Goal: Transaction & Acquisition: Purchase product/service

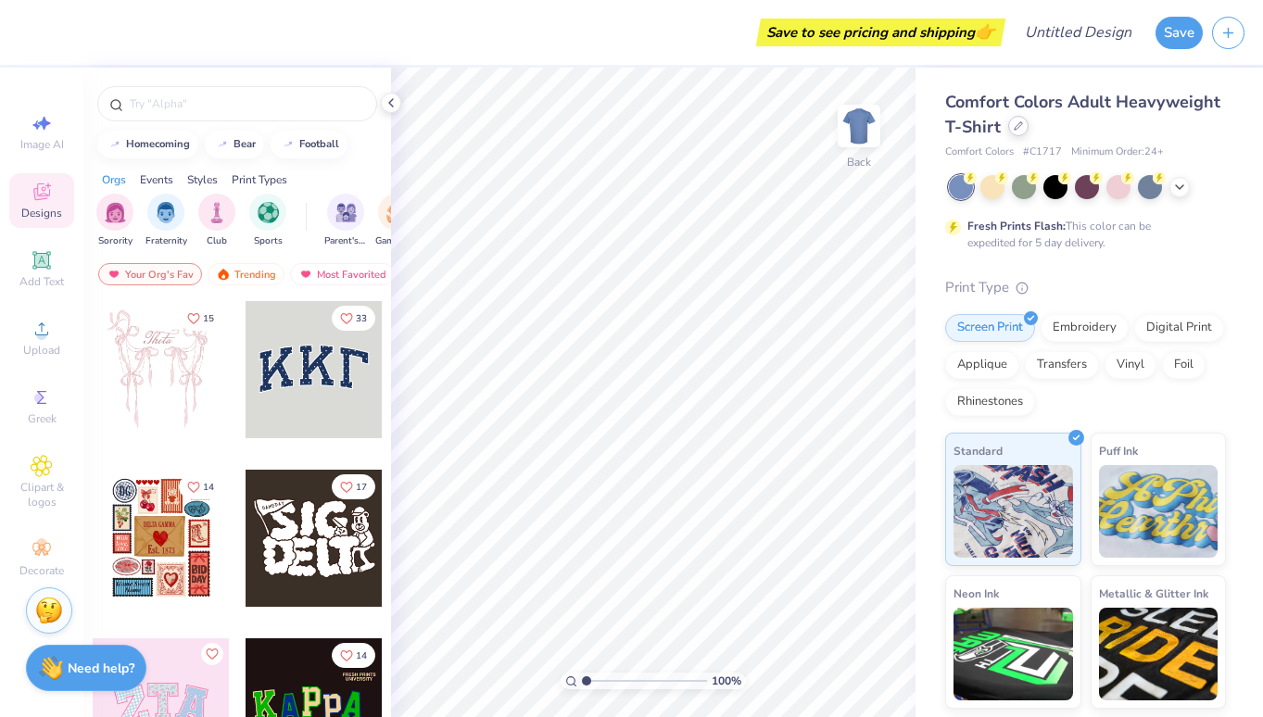
click at [1019, 132] on div at bounding box center [1018, 126] width 20 height 20
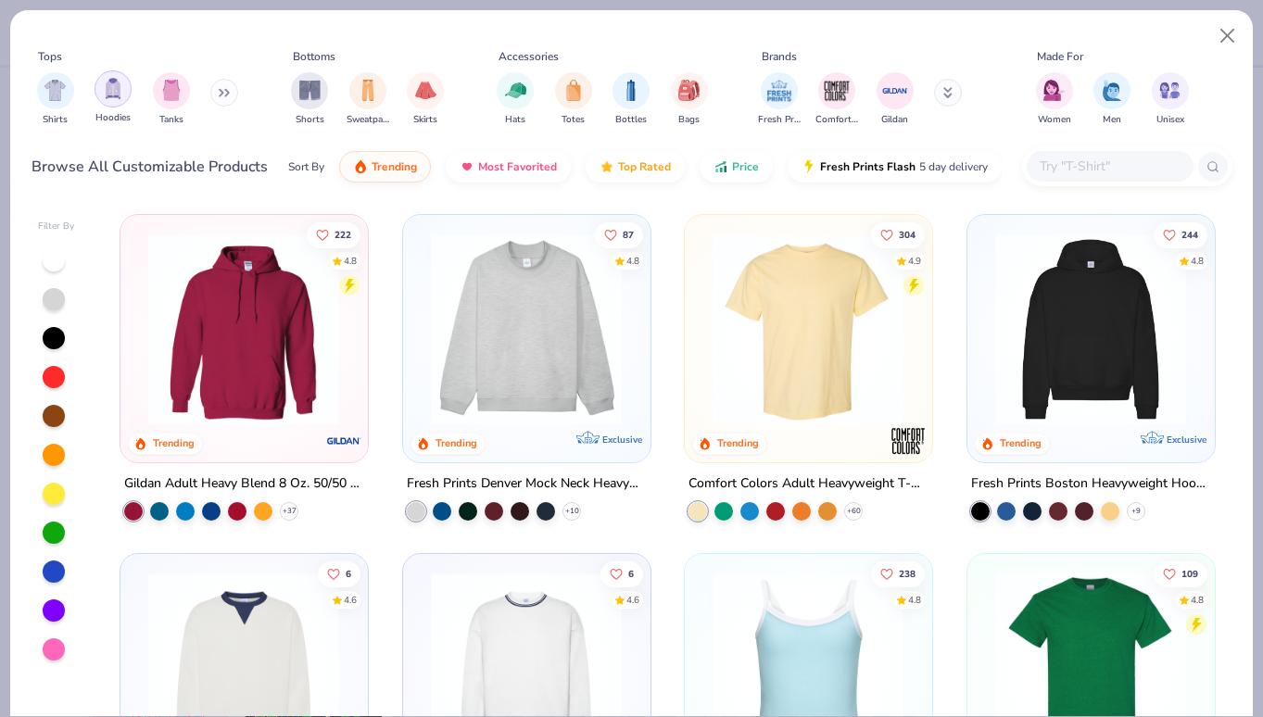
click at [114, 104] on div "filter for Hoodies" at bounding box center [113, 88] width 37 height 37
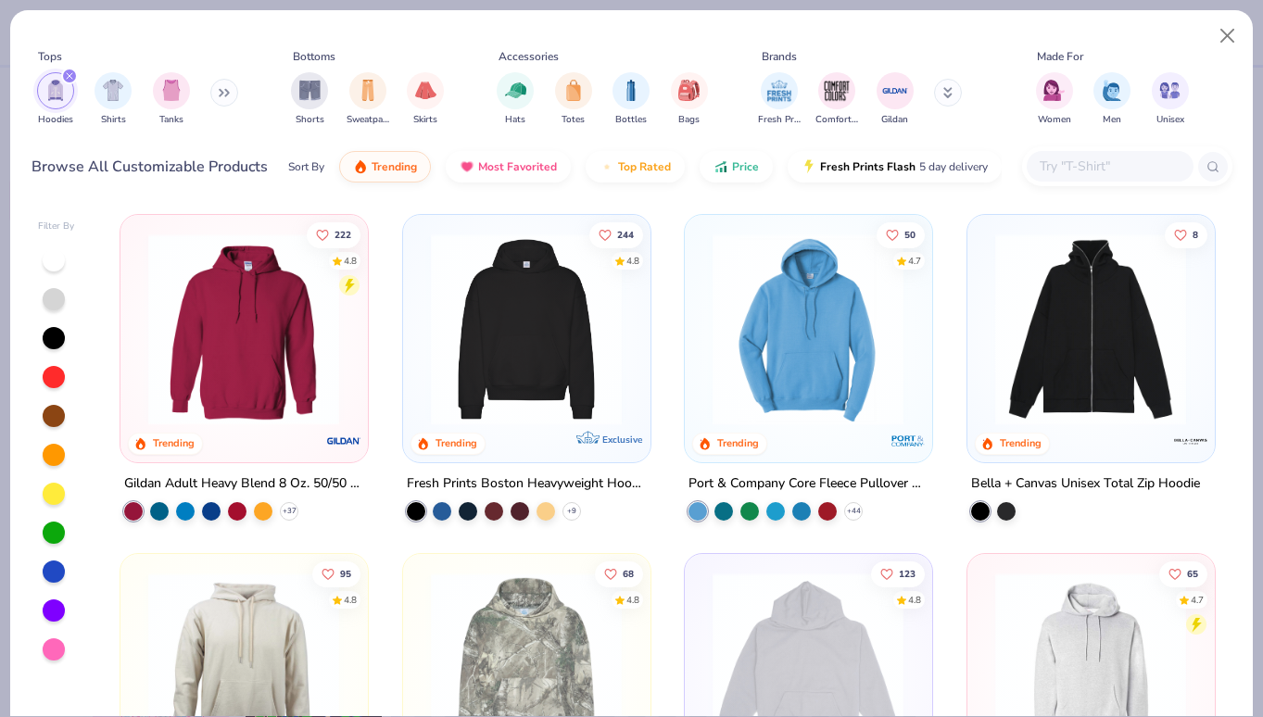
click at [861, 515] on div "+ 44" at bounding box center [776, 510] width 174 height 19
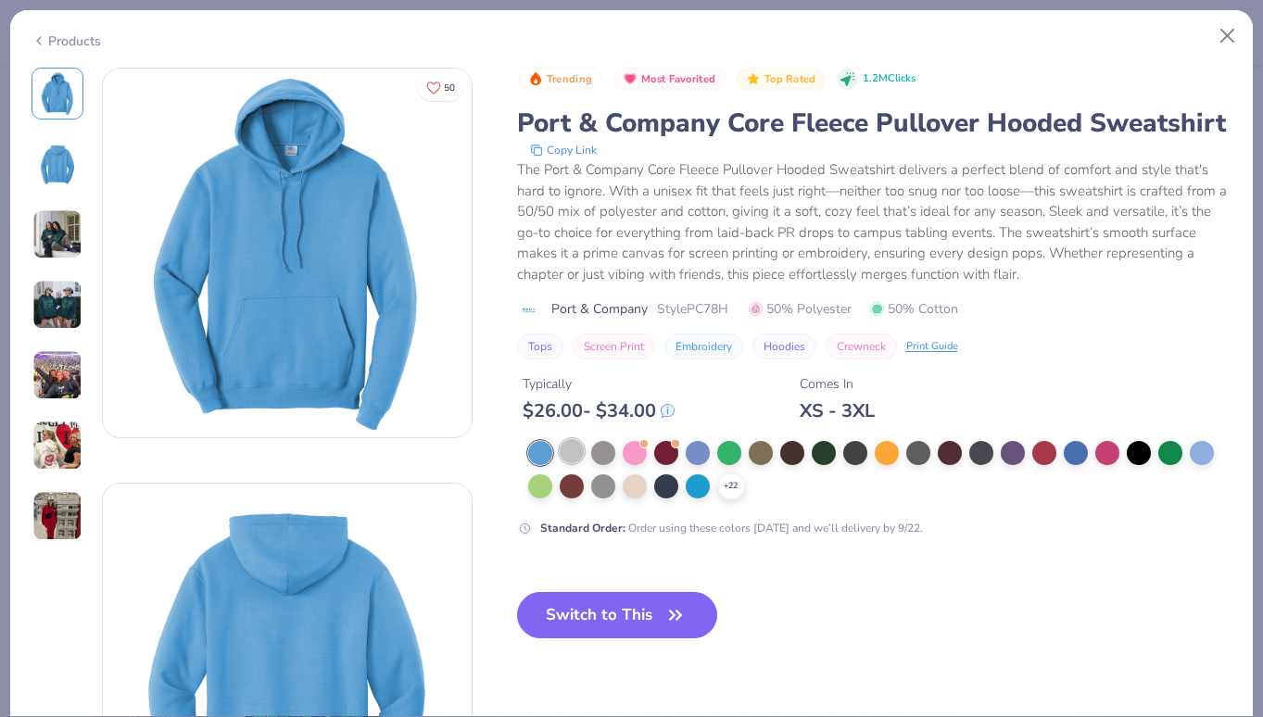
click at [575, 446] on div at bounding box center [572, 451] width 24 height 24
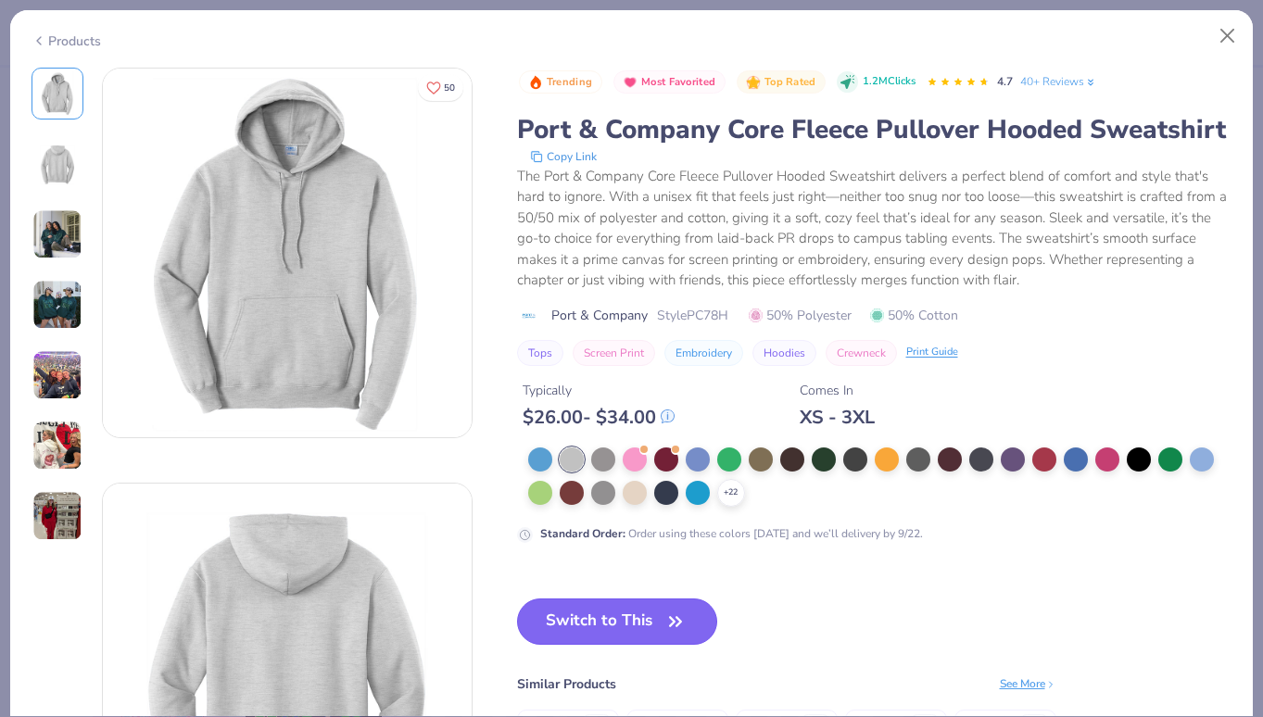
click at [641, 623] on button "Switch to This" at bounding box center [617, 622] width 201 height 46
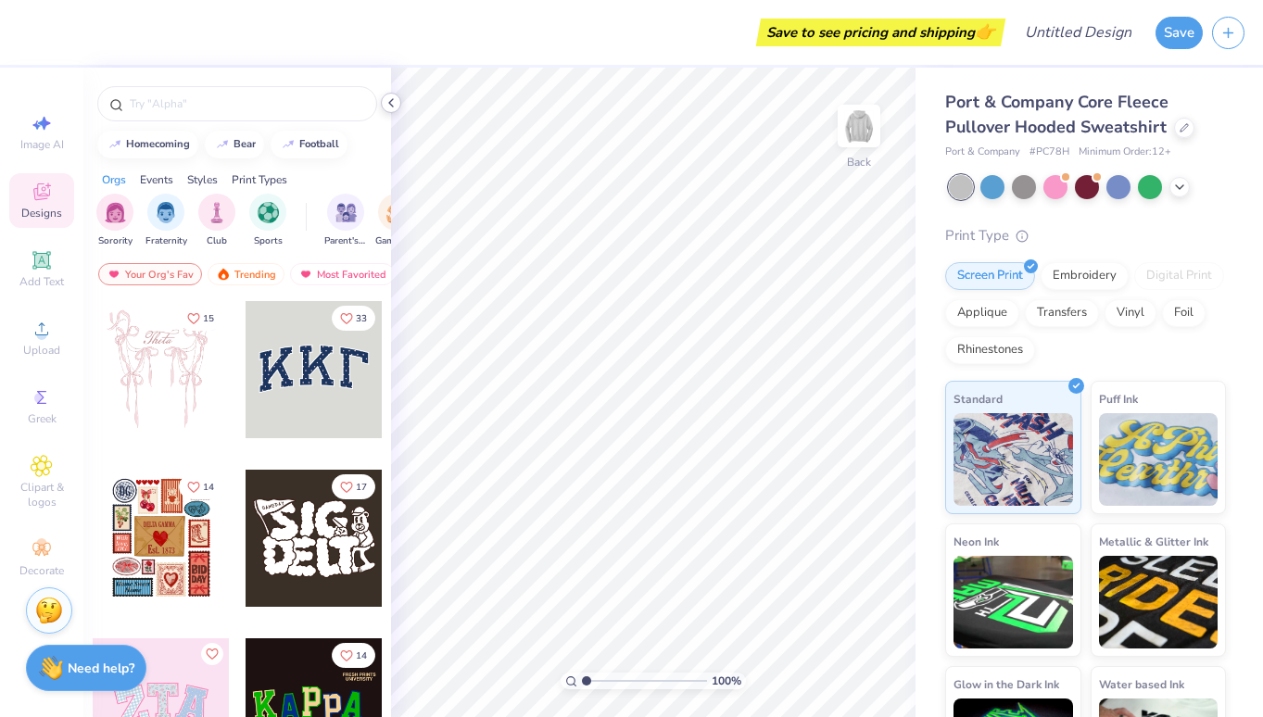
click at [388, 102] on icon at bounding box center [391, 102] width 15 height 15
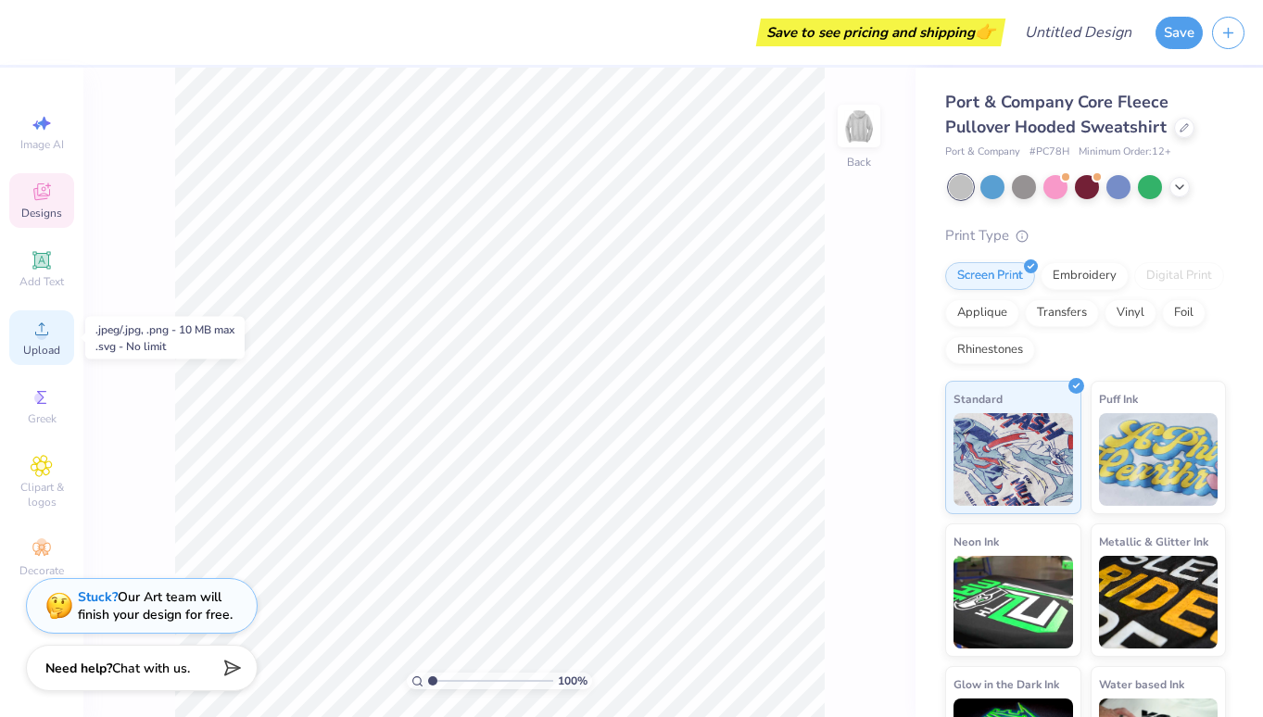
click at [46, 333] on circle at bounding box center [41, 335] width 10 height 10
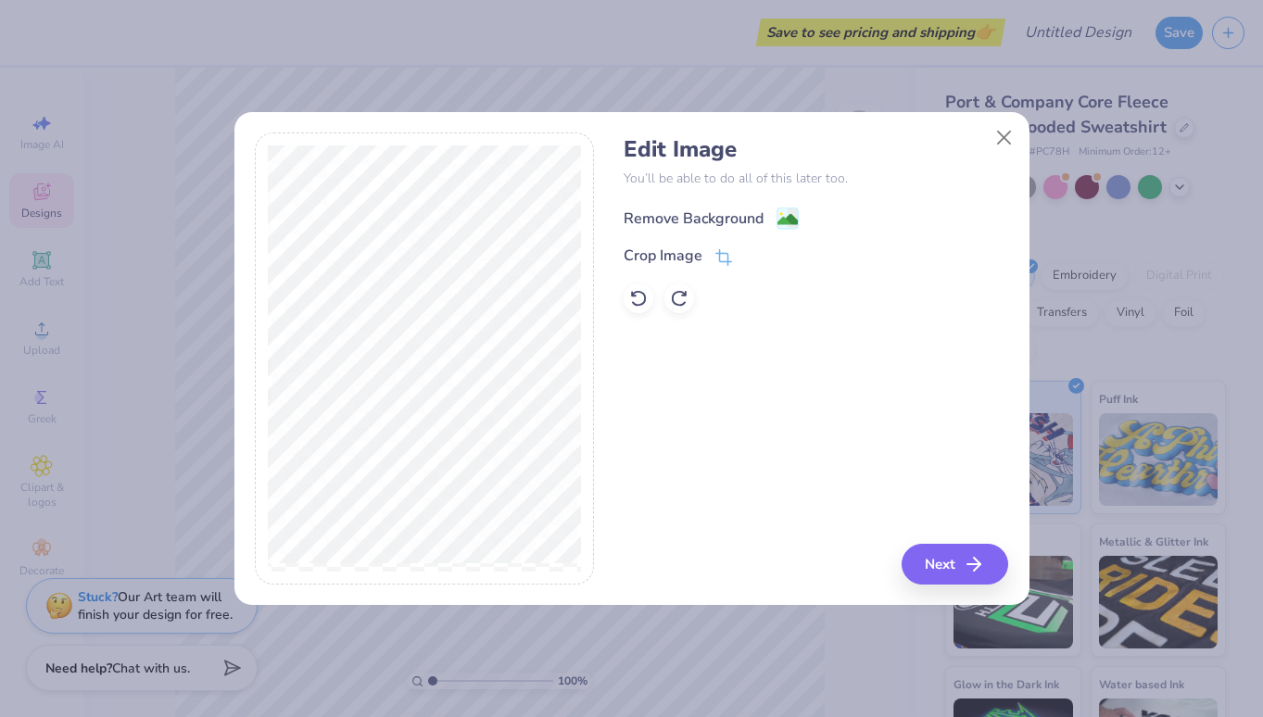
click at [692, 223] on div "Remove Background" at bounding box center [694, 219] width 140 height 22
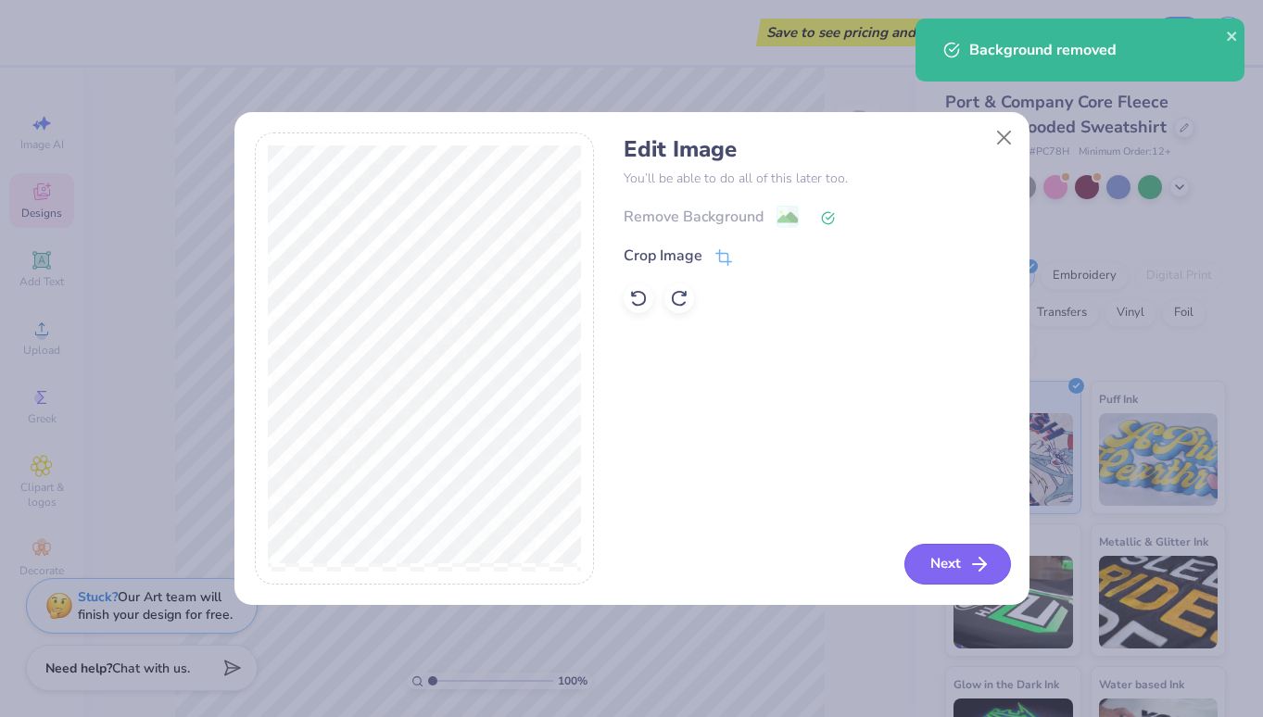
click at [966, 567] on button "Next" at bounding box center [957, 564] width 107 height 41
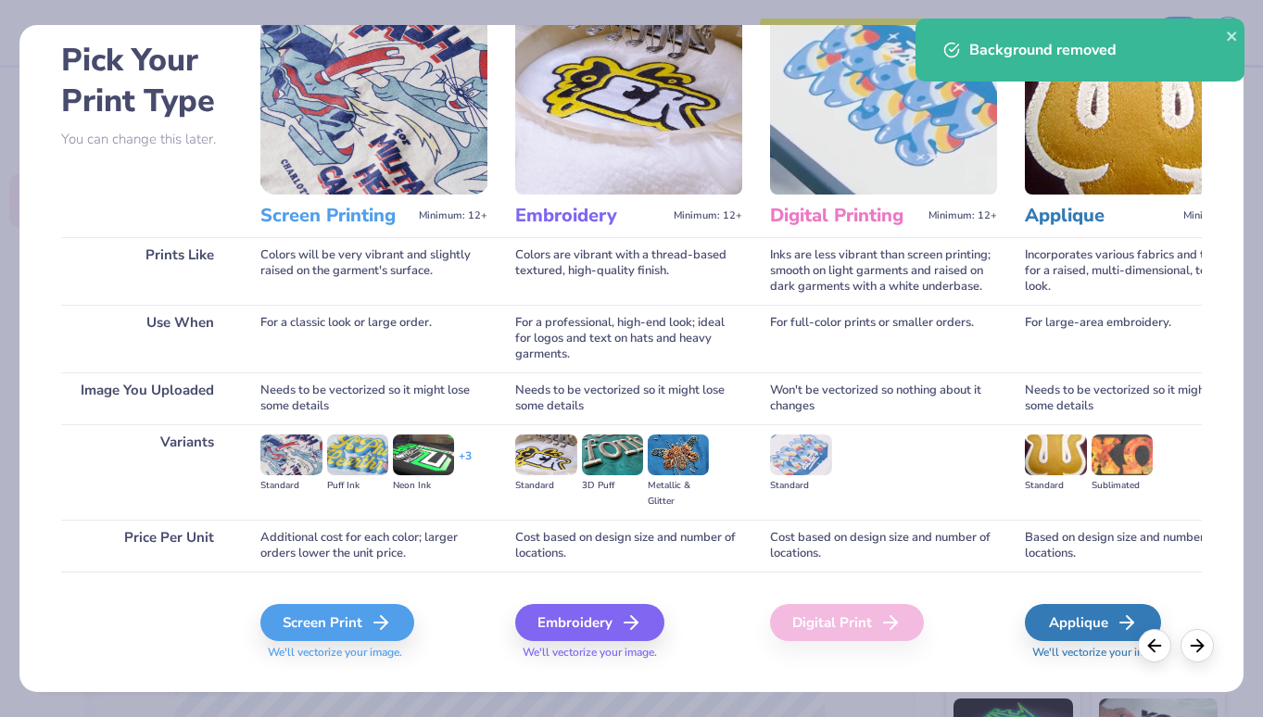
scroll to position [107, 0]
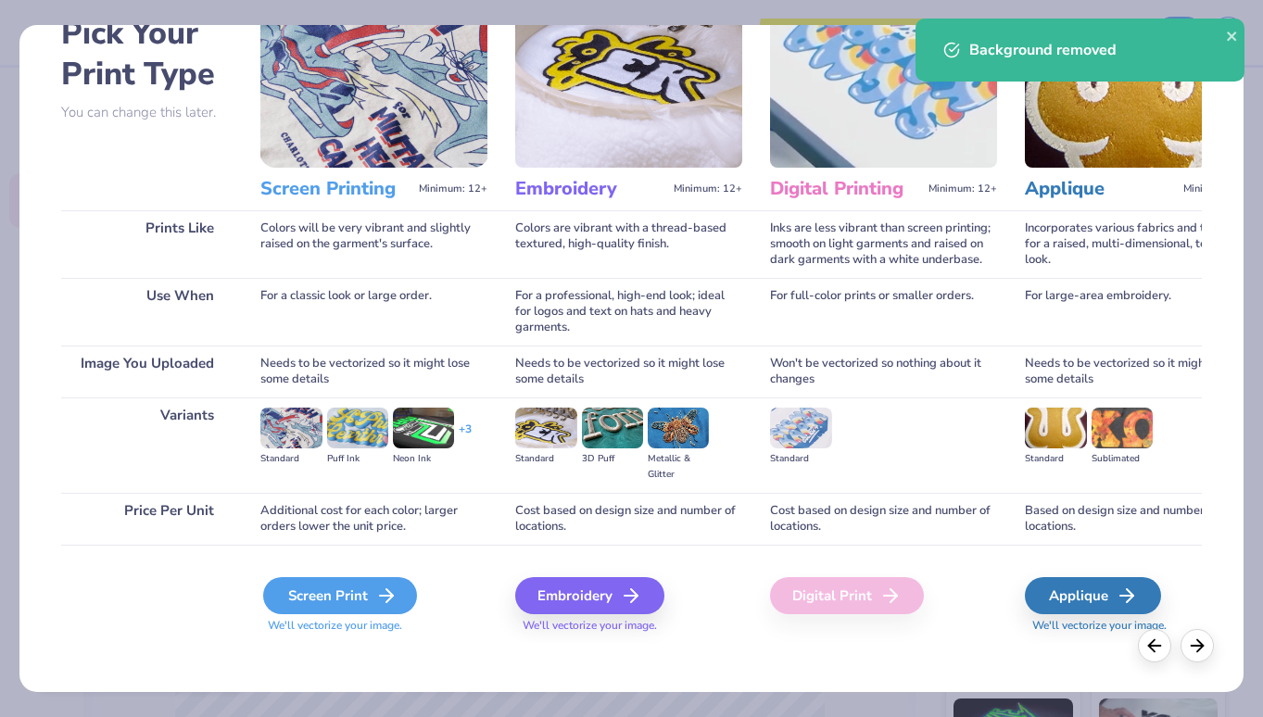
click at [375, 596] on icon at bounding box center [386, 596] width 22 height 22
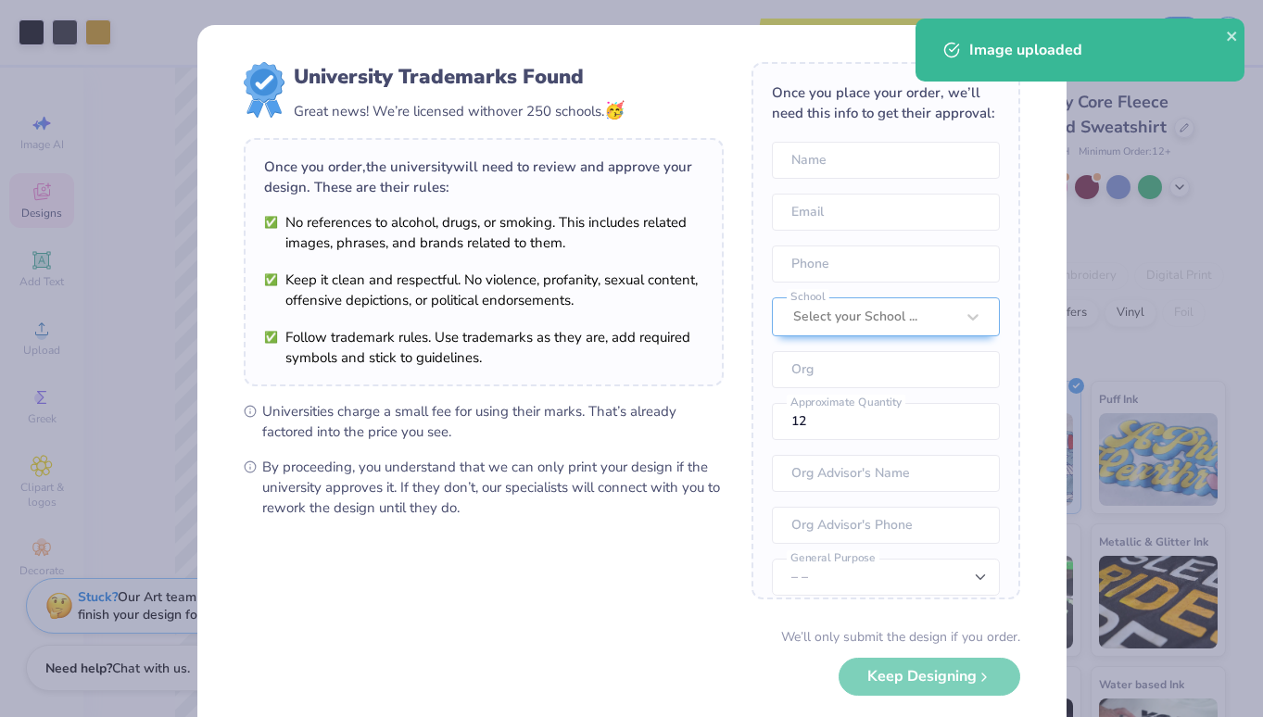
click at [465, 367] on body "Art colors Save to see pricing and shipping 👉 Design Title Save Image AI Design…" at bounding box center [631, 358] width 1263 height 717
type input "4.74"
type input "2.44"
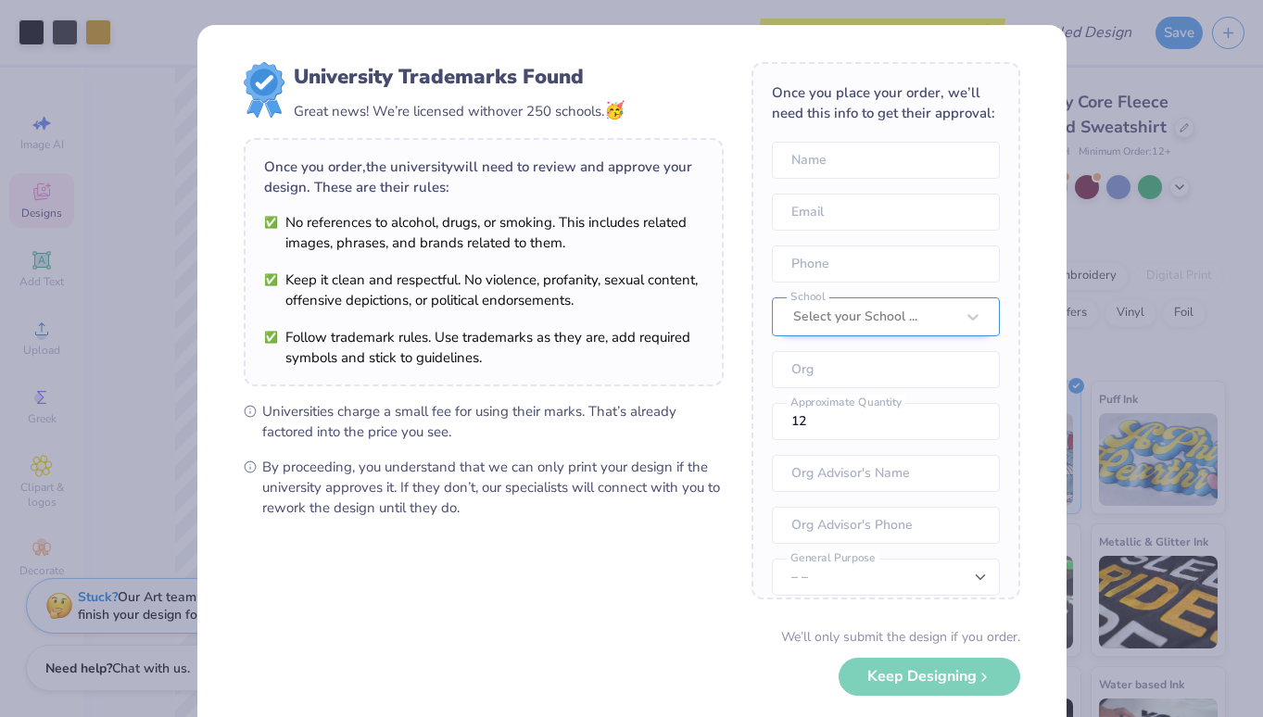
click at [909, 297] on div "Select your School ..." at bounding box center [886, 316] width 228 height 39
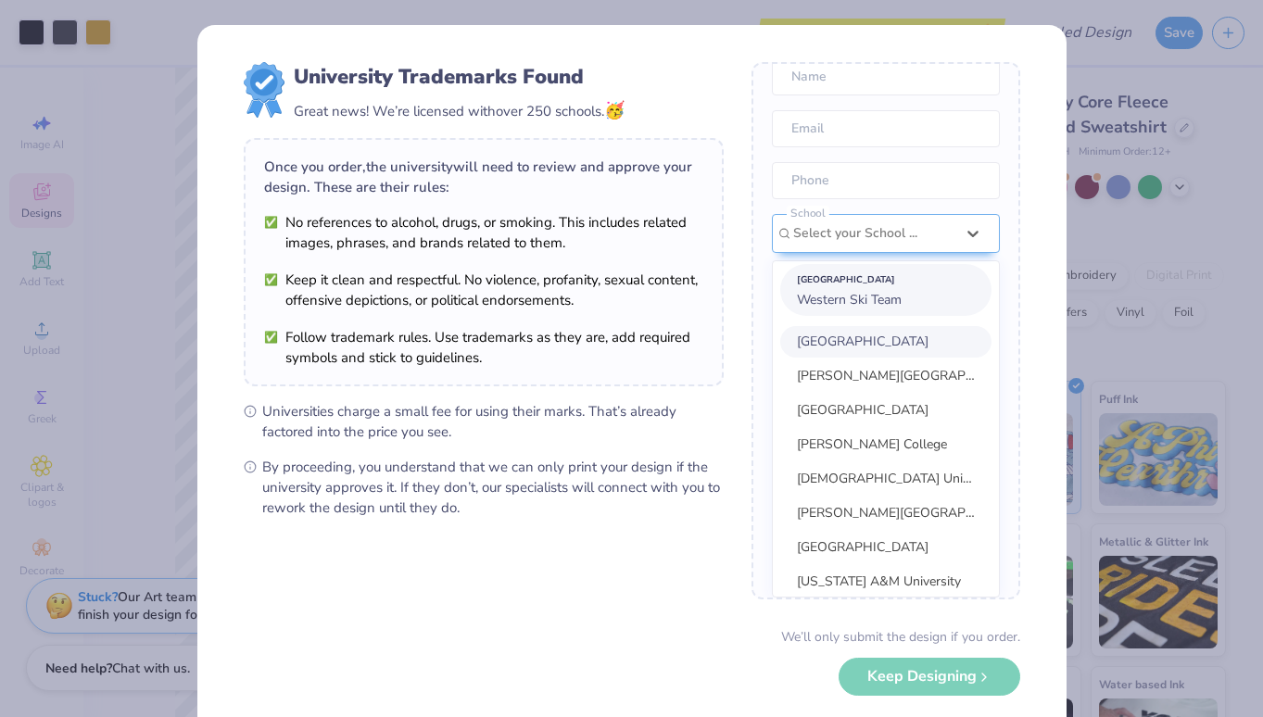
click at [878, 297] on span "Western Ski Team" at bounding box center [849, 300] width 105 height 18
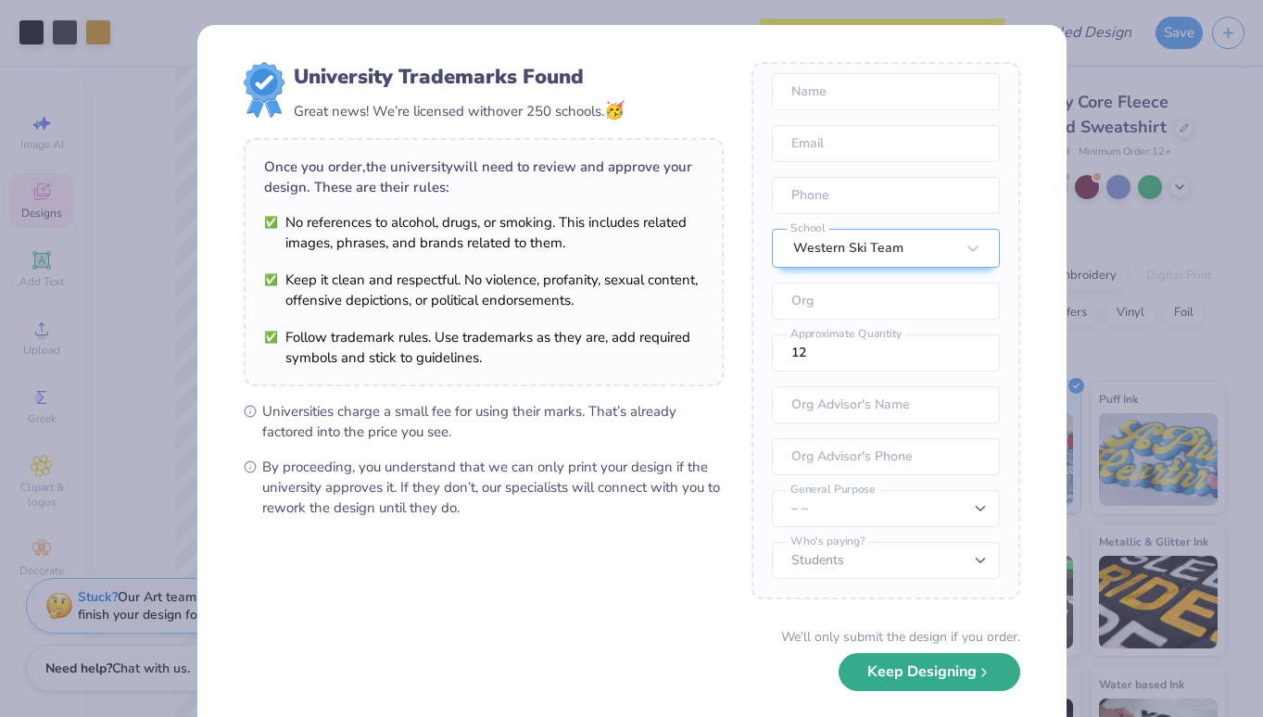
click at [903, 680] on button "Keep Designing" at bounding box center [930, 672] width 182 height 38
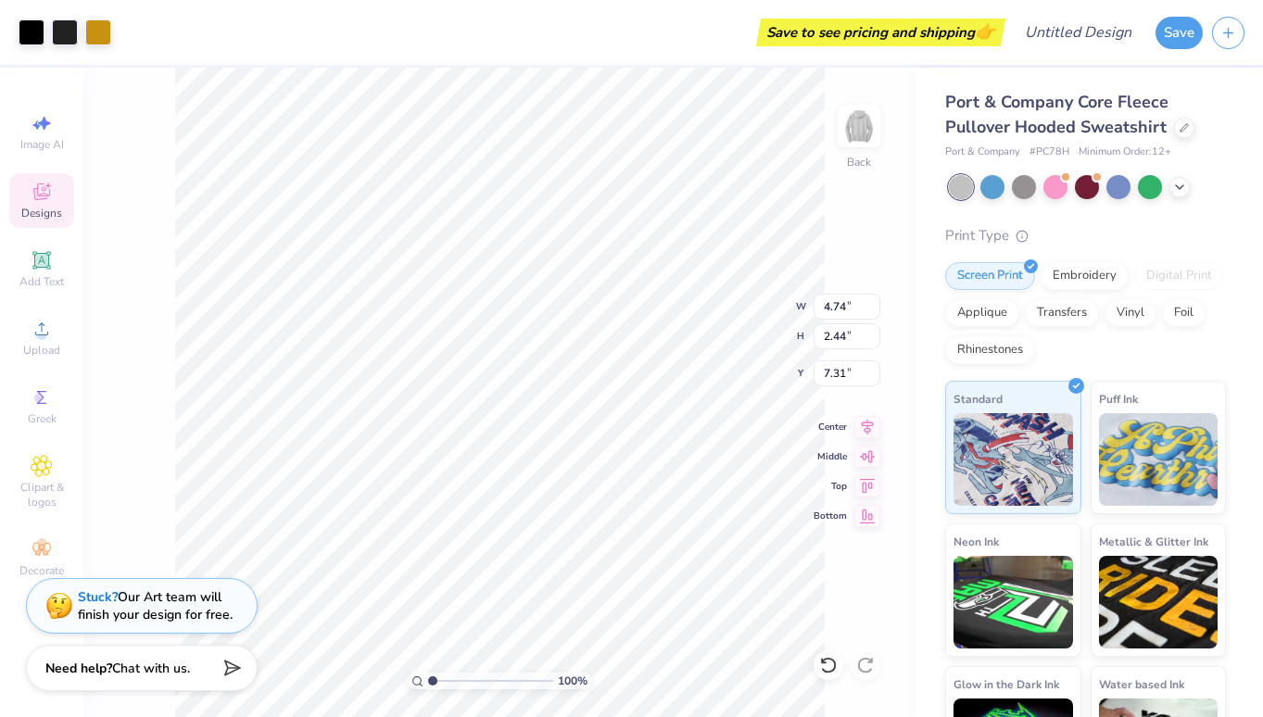
type input "1.78"
type input "5.46"
type input "2.81"
type input "1.03"
type input "5.75"
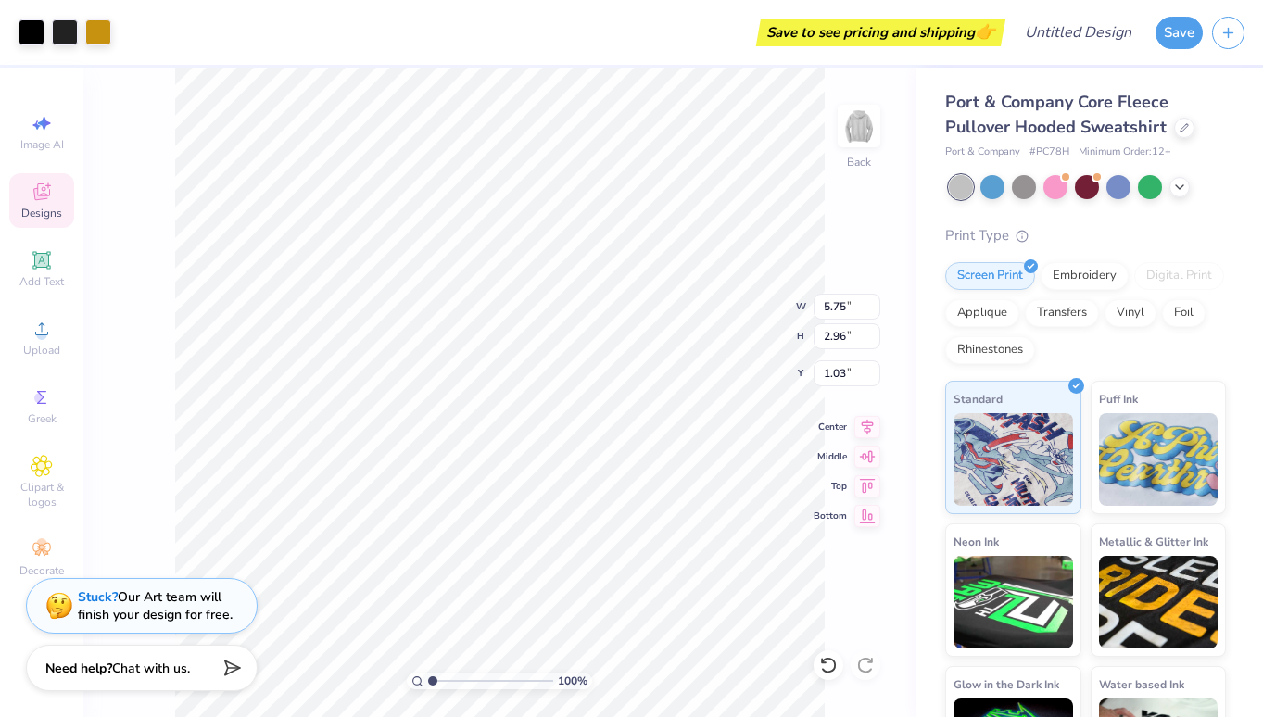
type input "2.96"
type input "1.21"
click at [856, 122] on img at bounding box center [859, 126] width 74 height 74
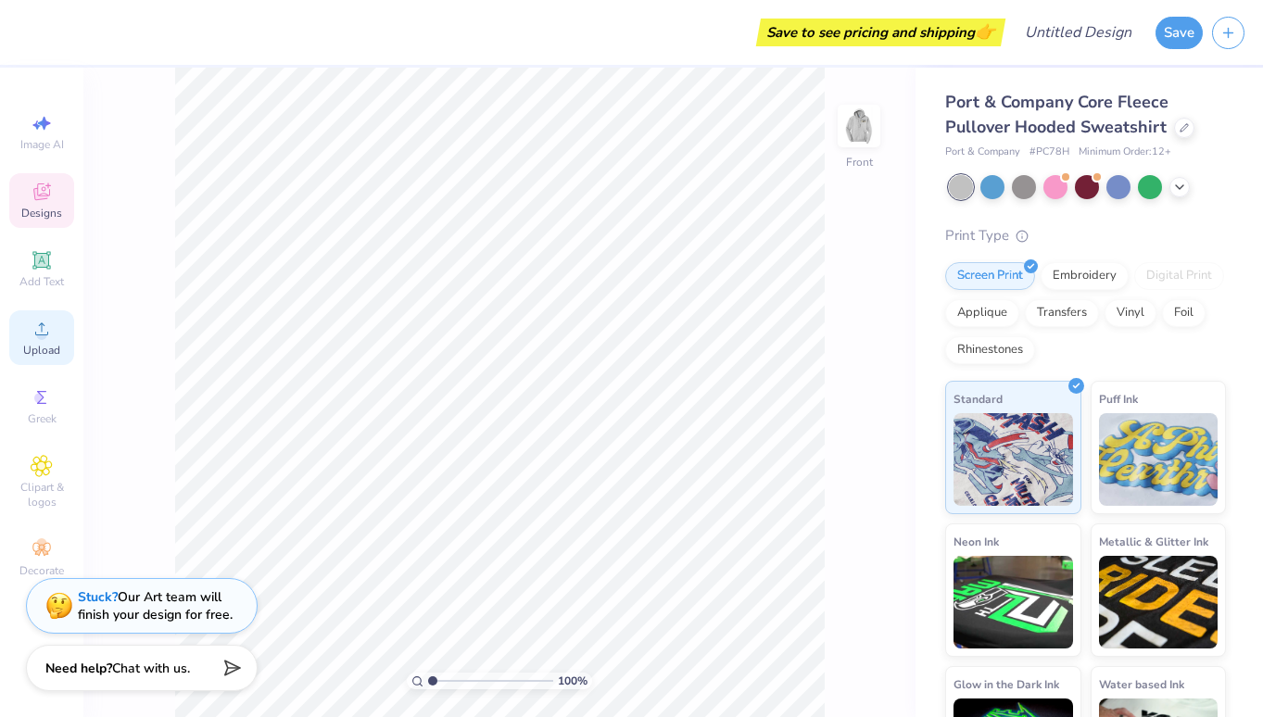
click at [44, 325] on icon at bounding box center [42, 329] width 22 height 22
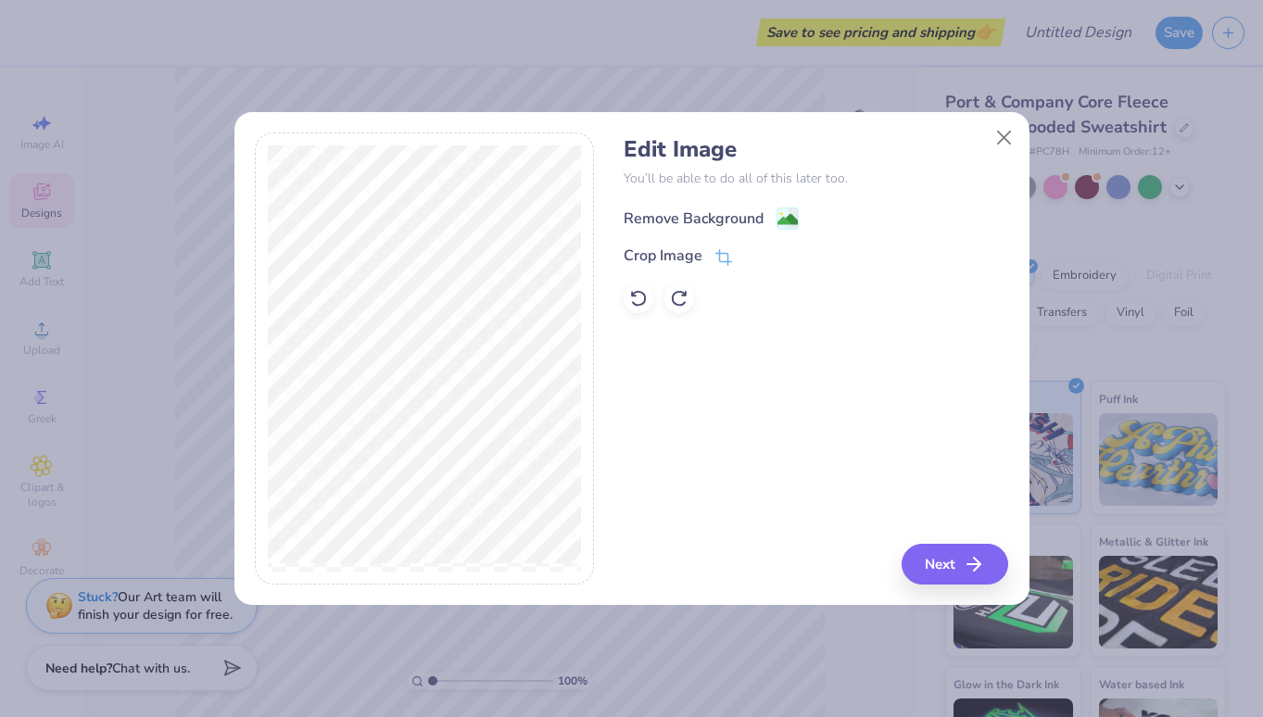
click at [738, 221] on div "Remove Background" at bounding box center [694, 219] width 140 height 22
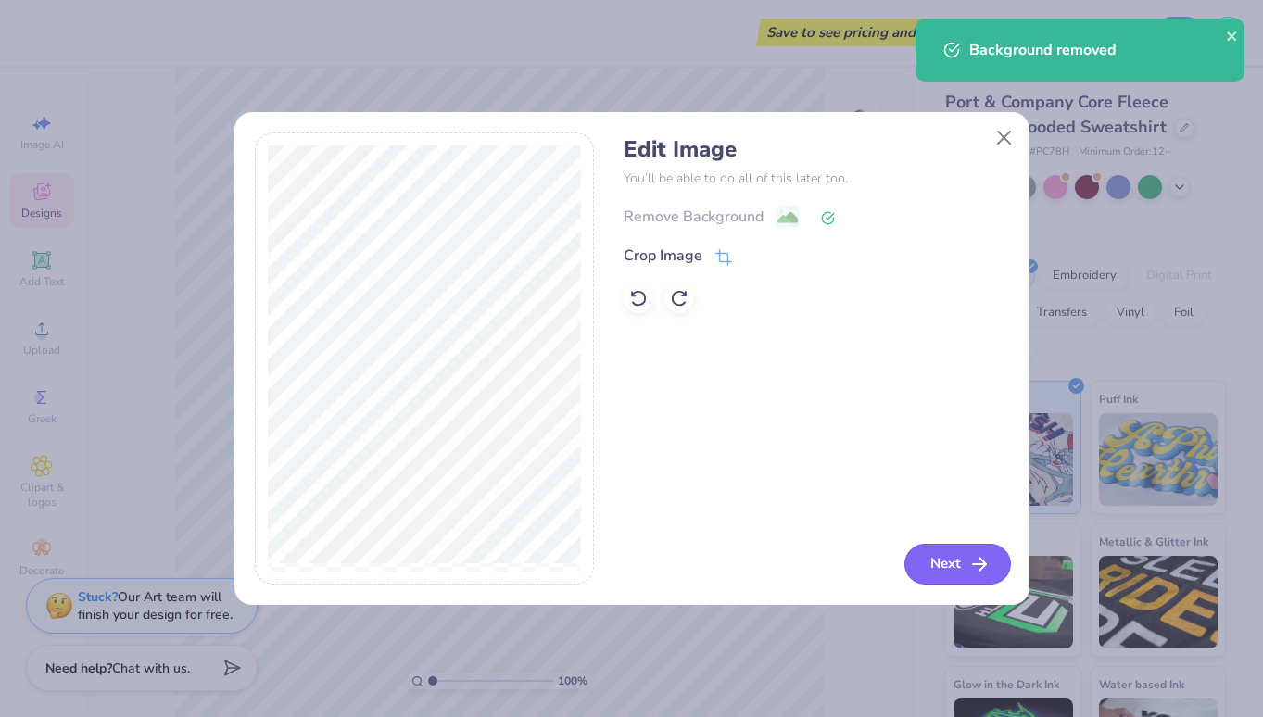
click at [923, 575] on button "Next" at bounding box center [957, 564] width 107 height 41
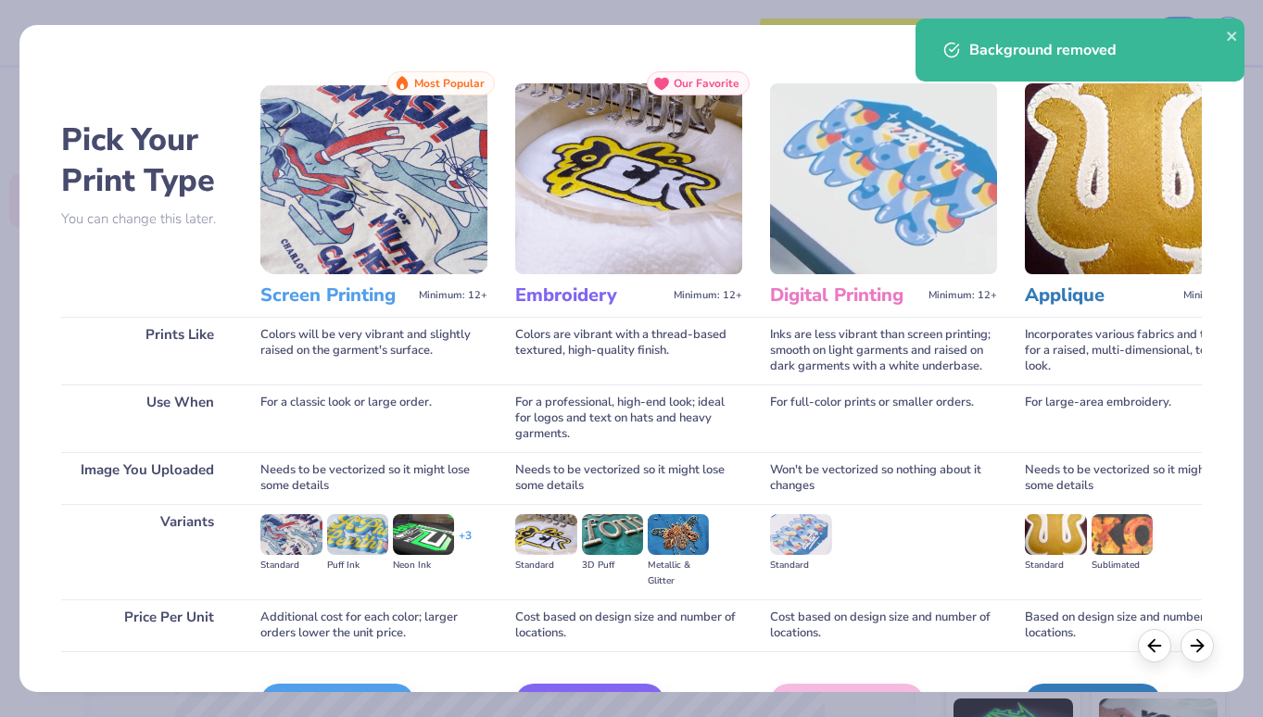
scroll to position [114, 0]
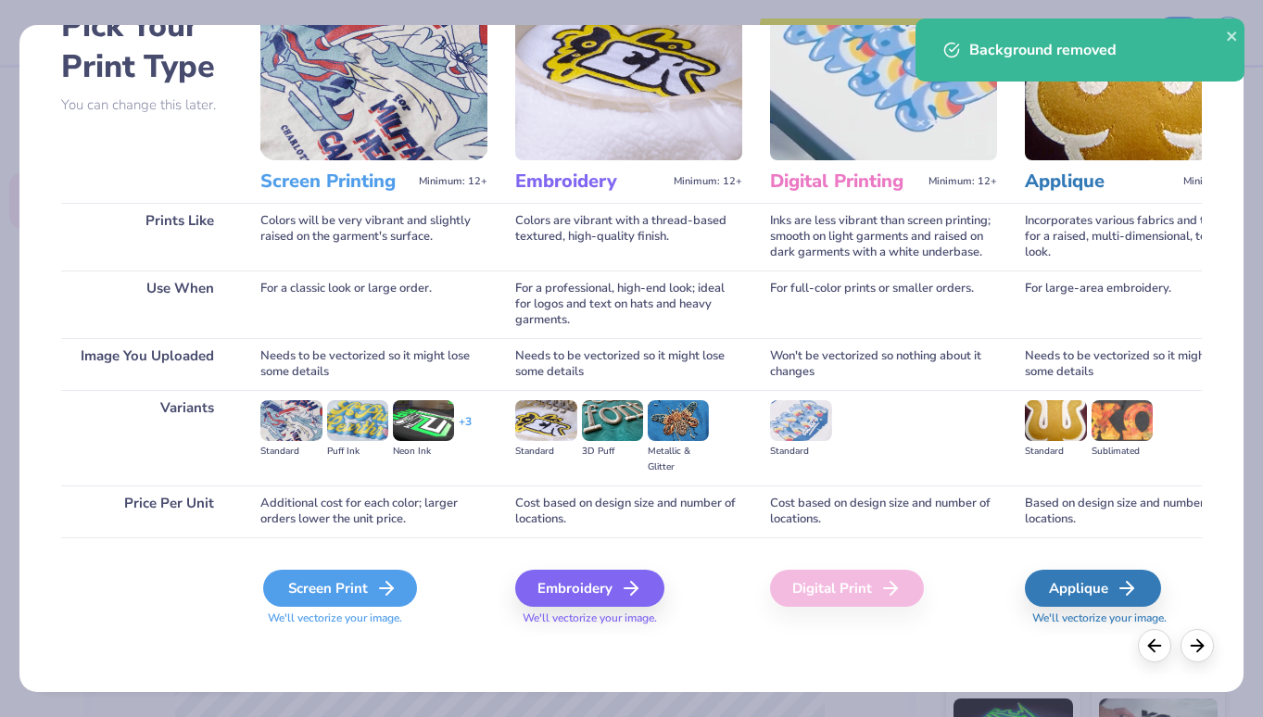
click at [344, 597] on div "Screen Print" at bounding box center [340, 588] width 154 height 37
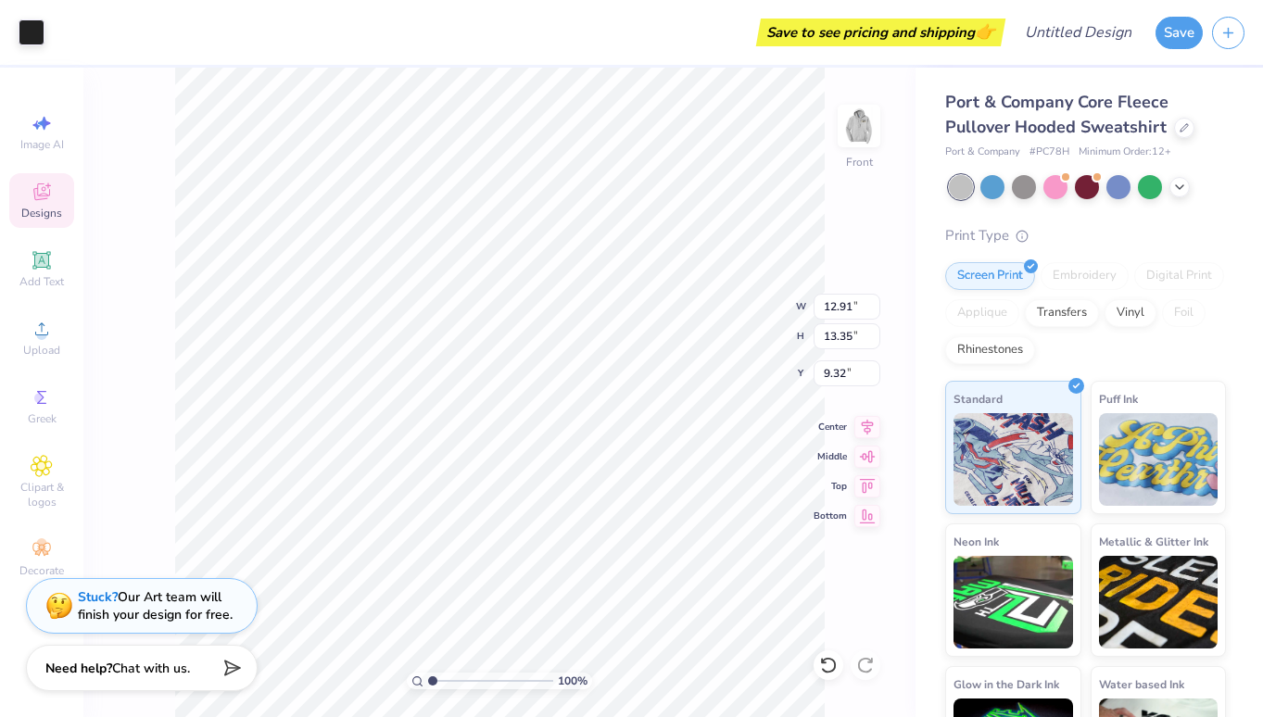
type input "6.00"
type input "11.66"
type input "12.06"
click at [48, 260] on icon at bounding box center [41, 260] width 18 height 18
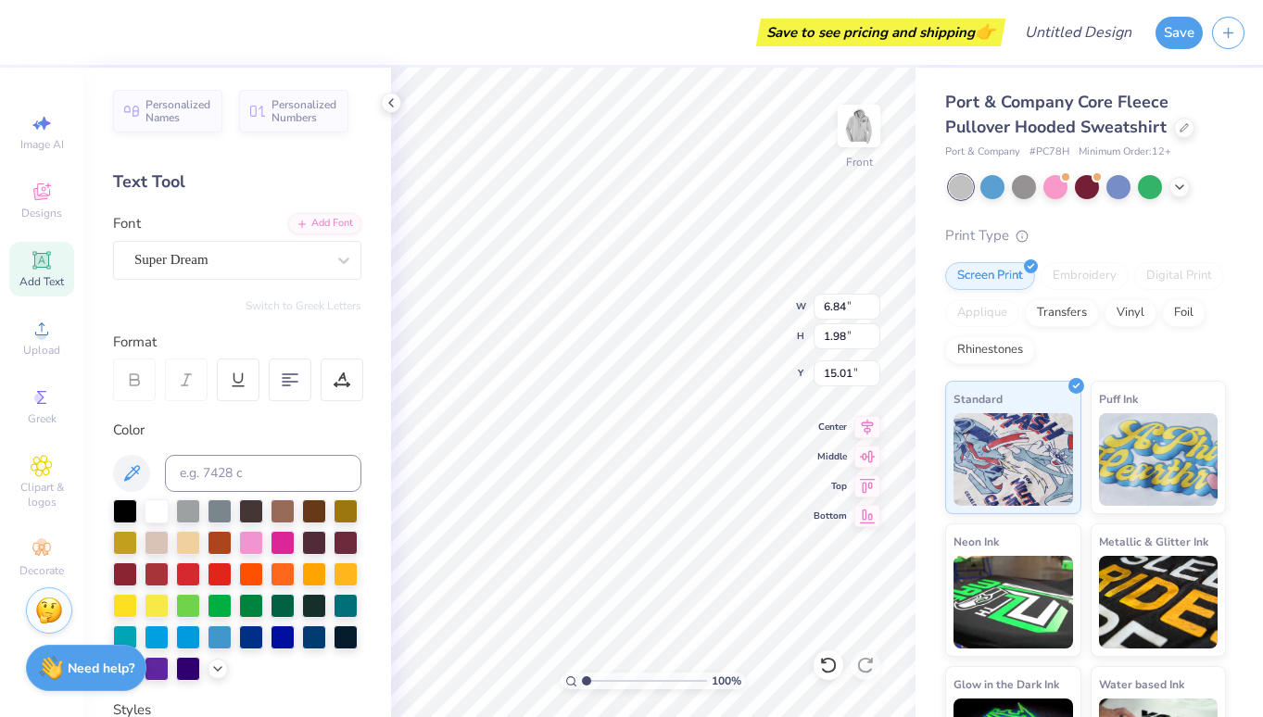
scroll to position [0, 5]
type textarea "Purdue Waterski"
click at [125, 509] on div at bounding box center [125, 510] width 24 height 24
click at [258, 275] on div "Super Dream" at bounding box center [237, 260] width 248 height 39
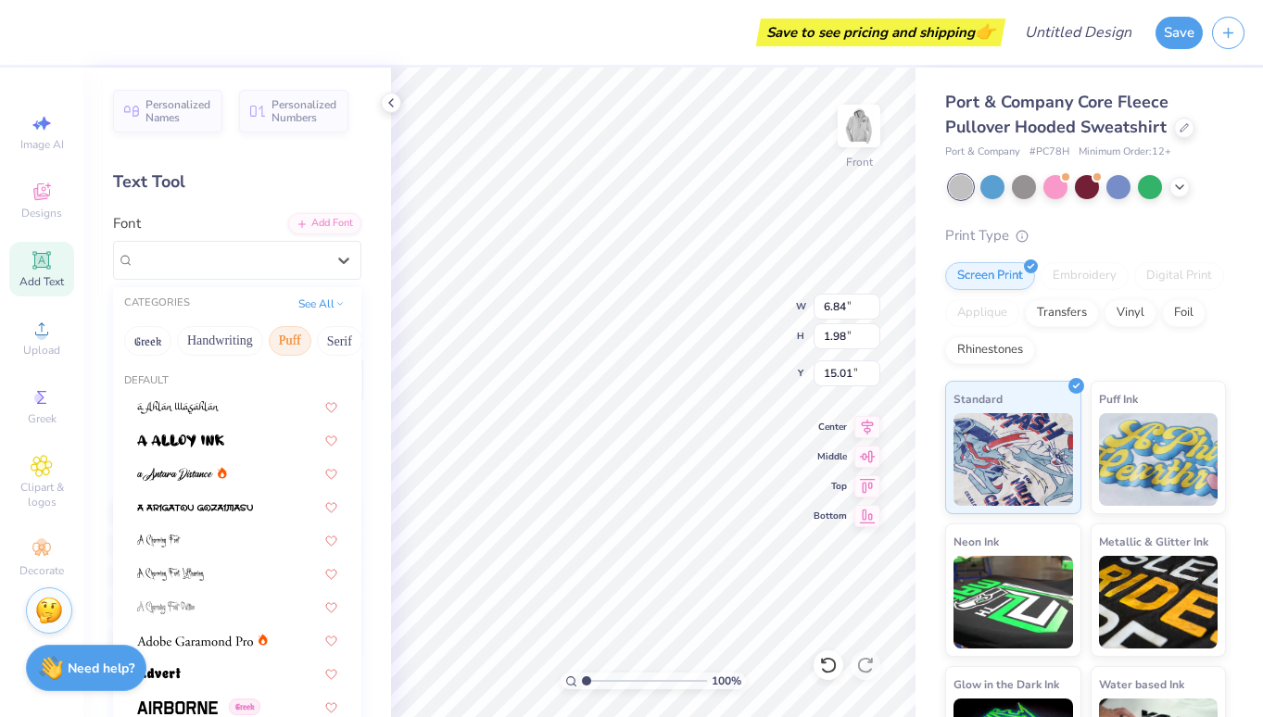
click at [286, 349] on button "Puff" at bounding box center [290, 341] width 43 height 30
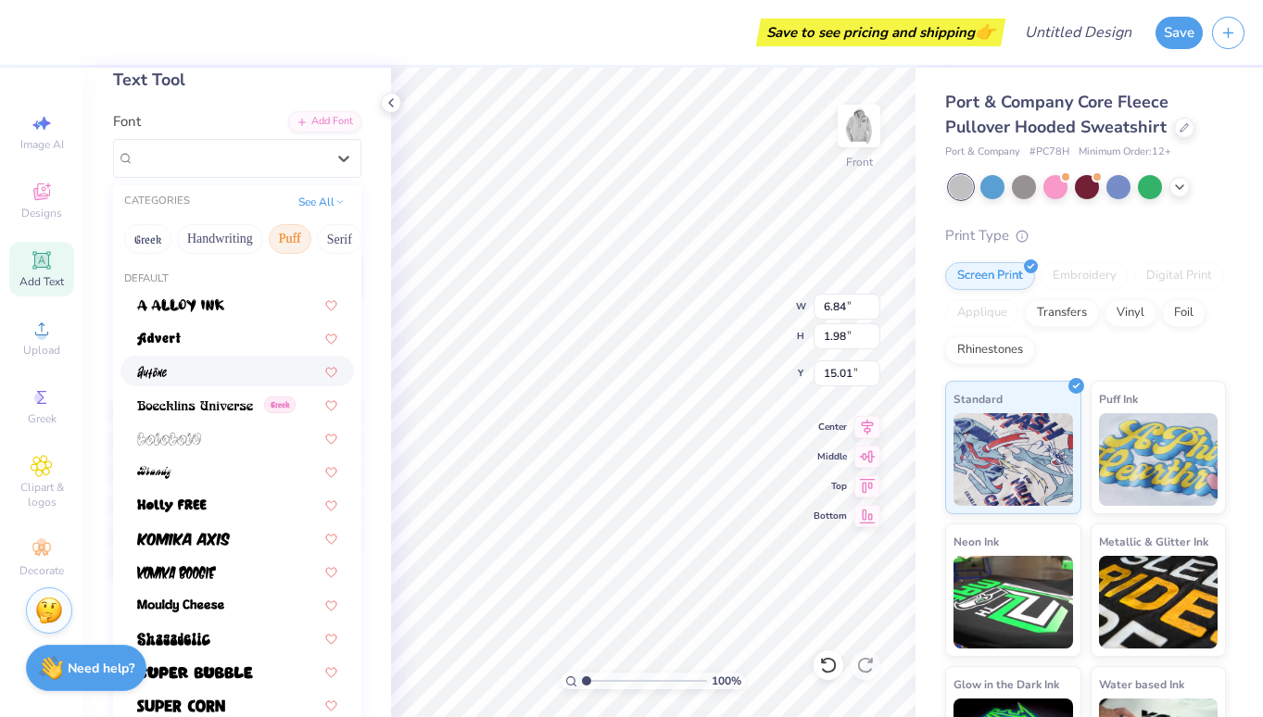
scroll to position [105, 0]
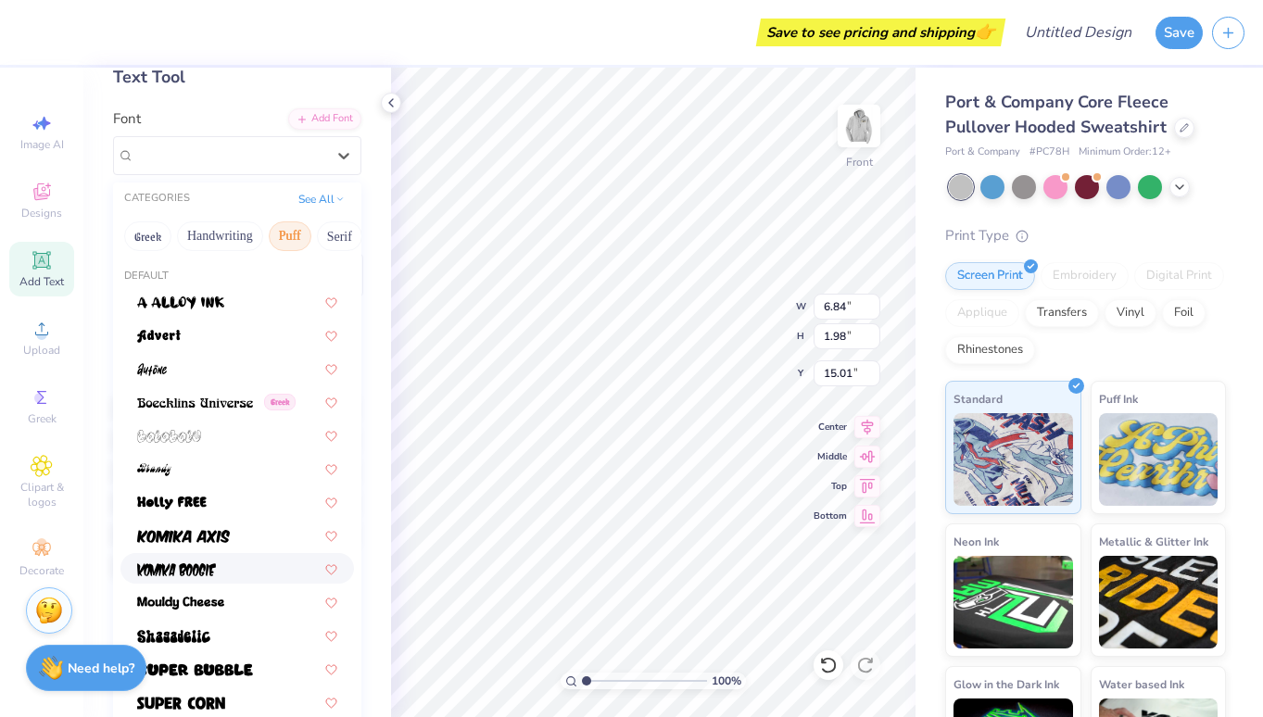
click at [196, 562] on span at bounding box center [176, 568] width 79 height 19
click at [307, 165] on div "Komika Boogie" at bounding box center [230, 155] width 195 height 29
click at [243, 546] on div at bounding box center [237, 535] width 234 height 31
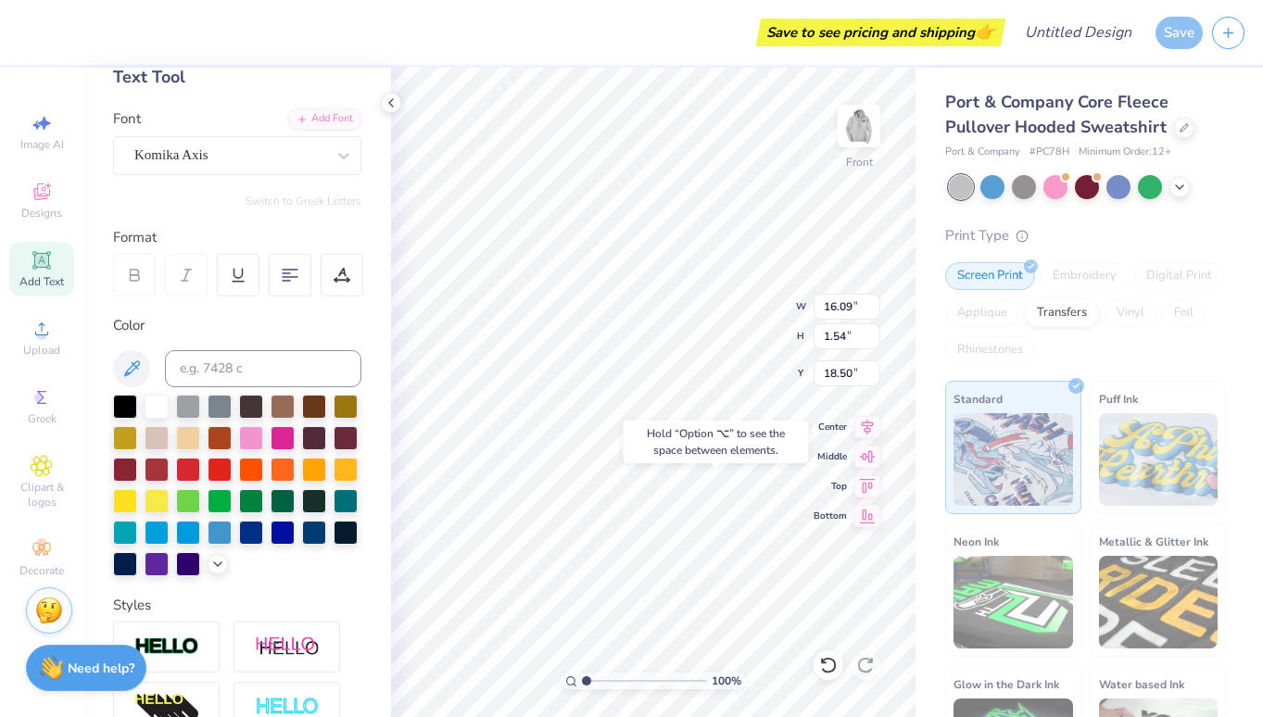
type input "18.50"
type input "14.49"
type input "1.39"
type input "18.66"
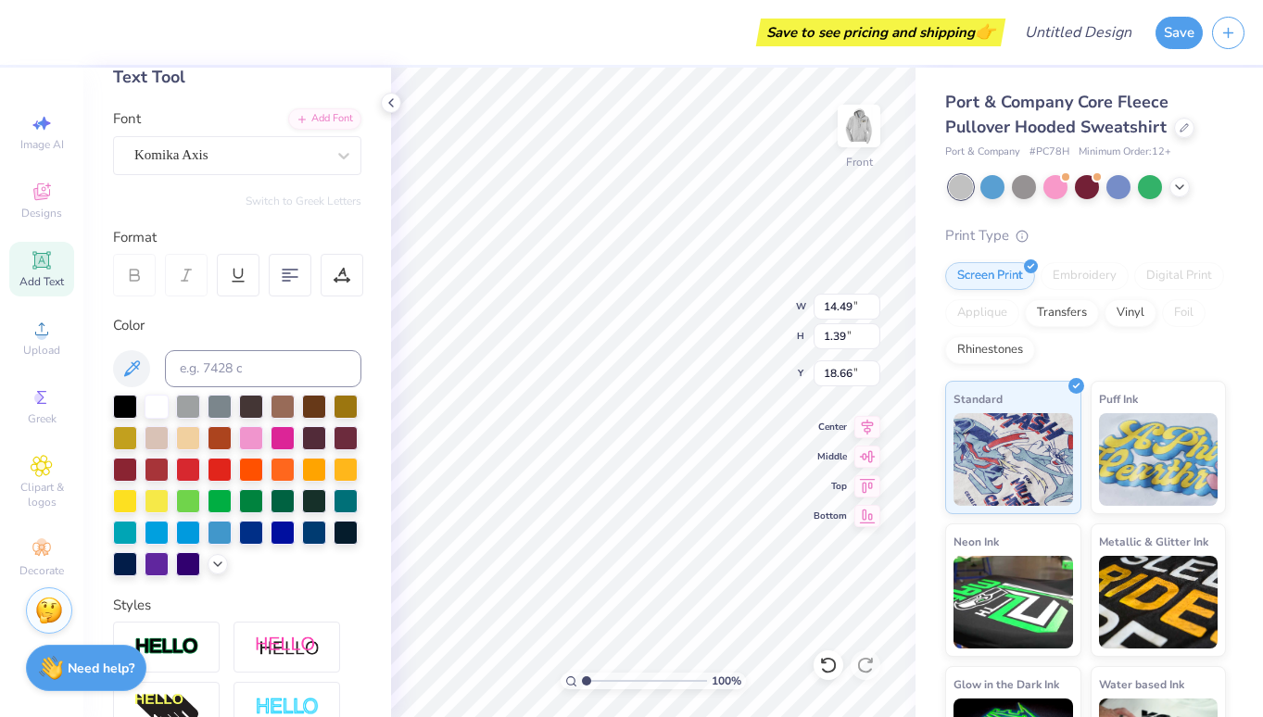
type input "18.38"
type input "18.52"
type input "13.56"
type input "1.30"
type input "18.60"
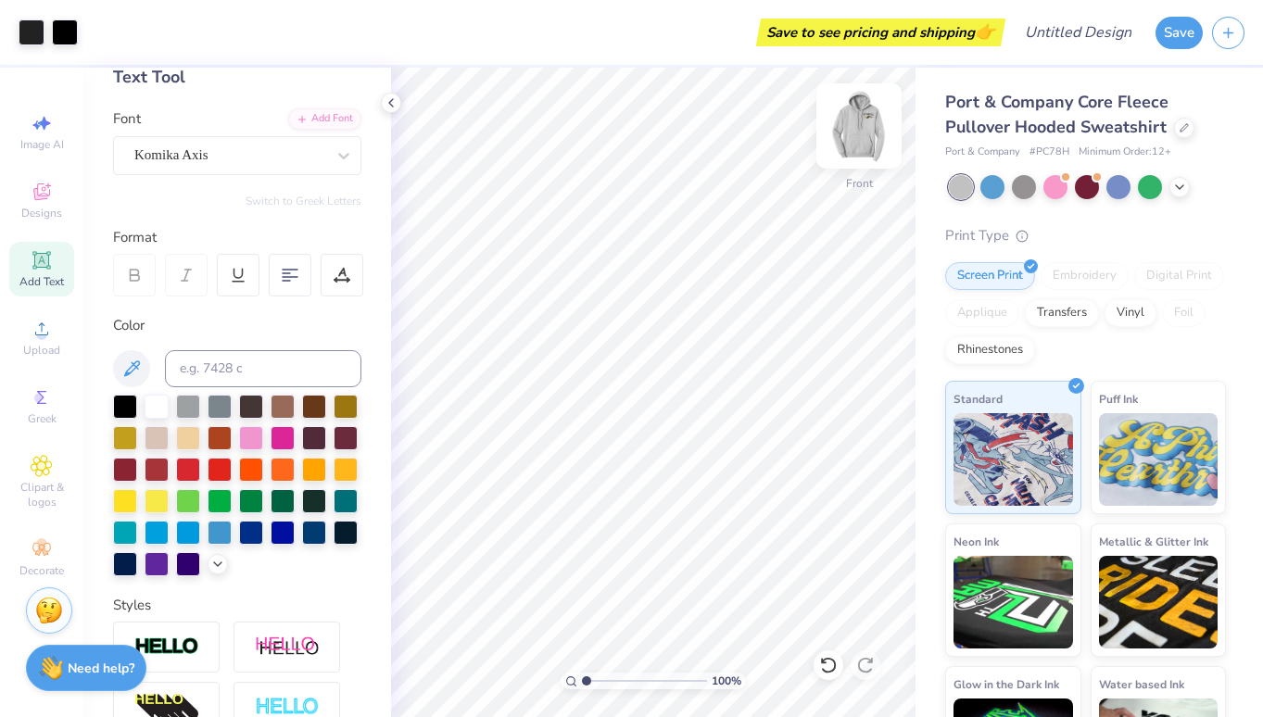
click at [870, 118] on img at bounding box center [859, 126] width 74 height 74
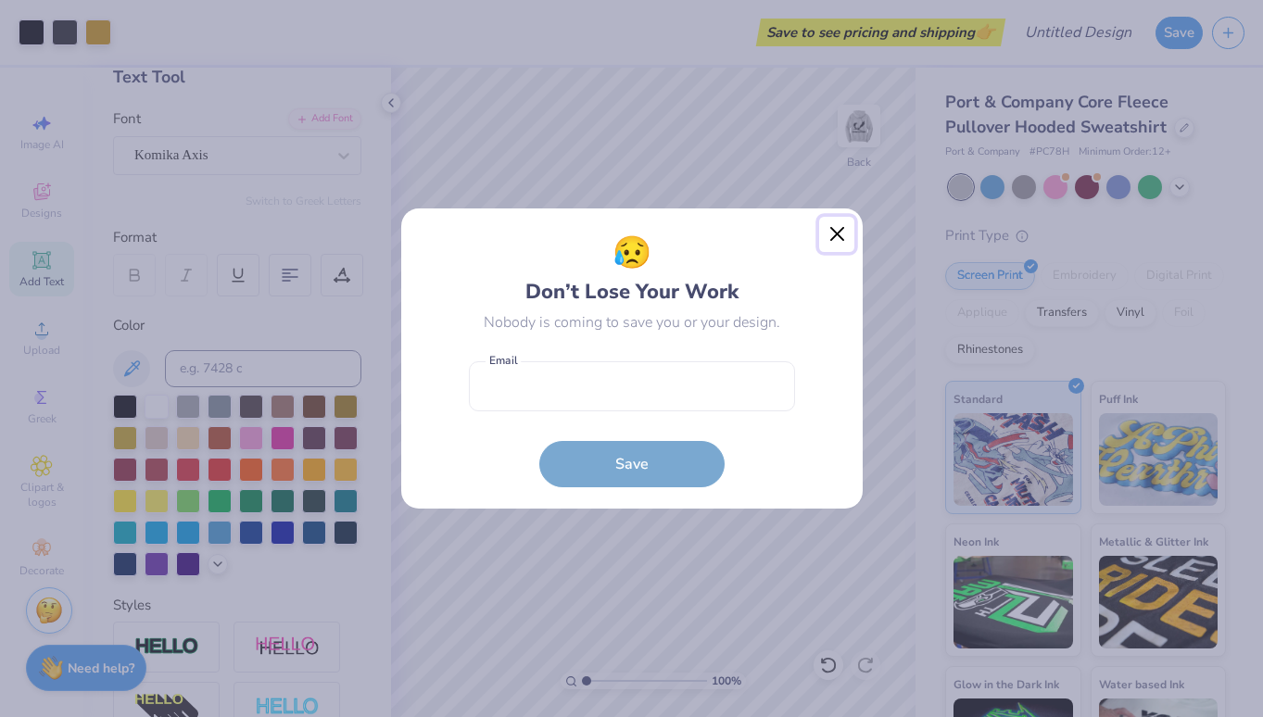
click at [829, 228] on button "Close" at bounding box center [836, 234] width 35 height 35
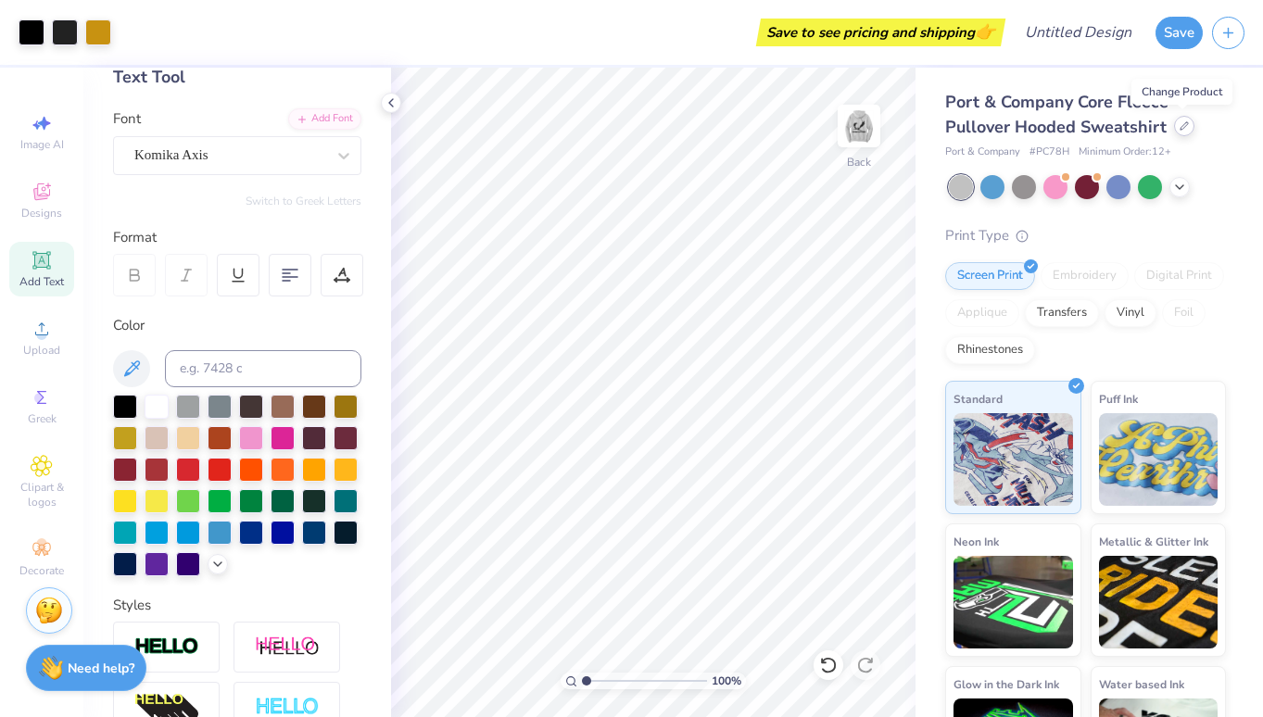
click at [1177, 131] on div at bounding box center [1184, 126] width 20 height 20
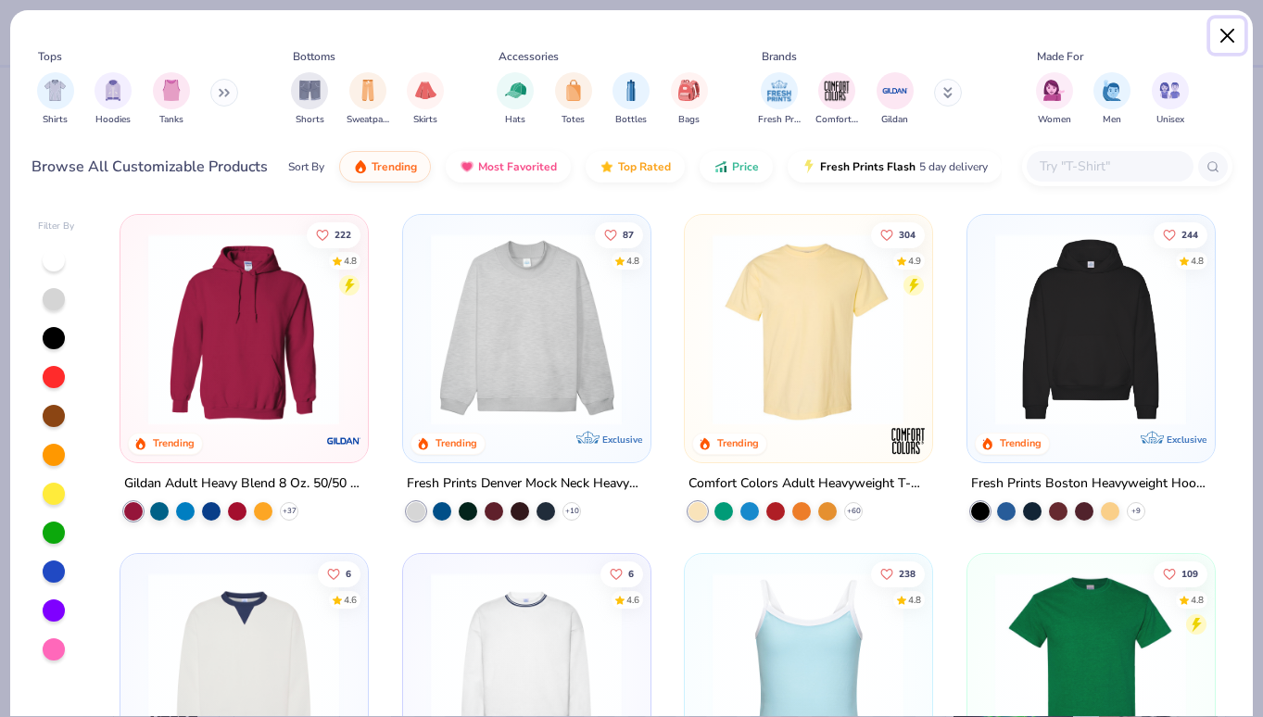
click at [1219, 39] on button "Close" at bounding box center [1227, 36] width 35 height 35
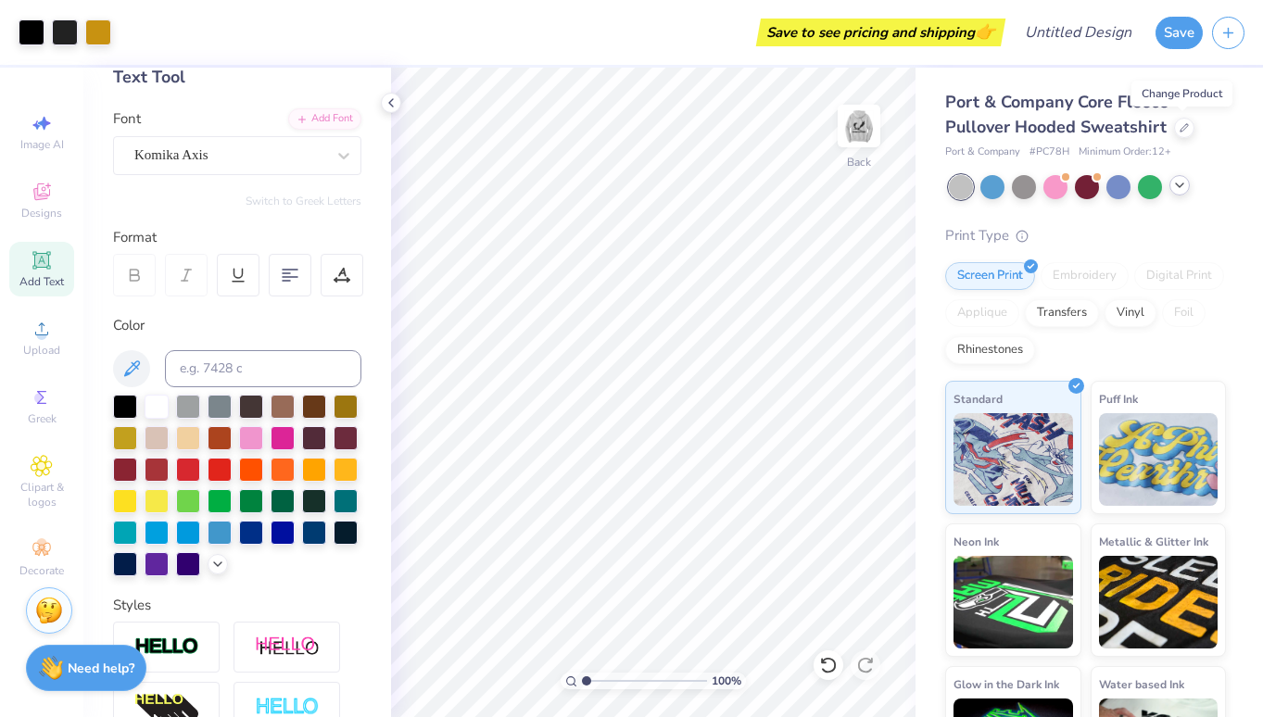
click at [1179, 189] on icon at bounding box center [1179, 185] width 15 height 15
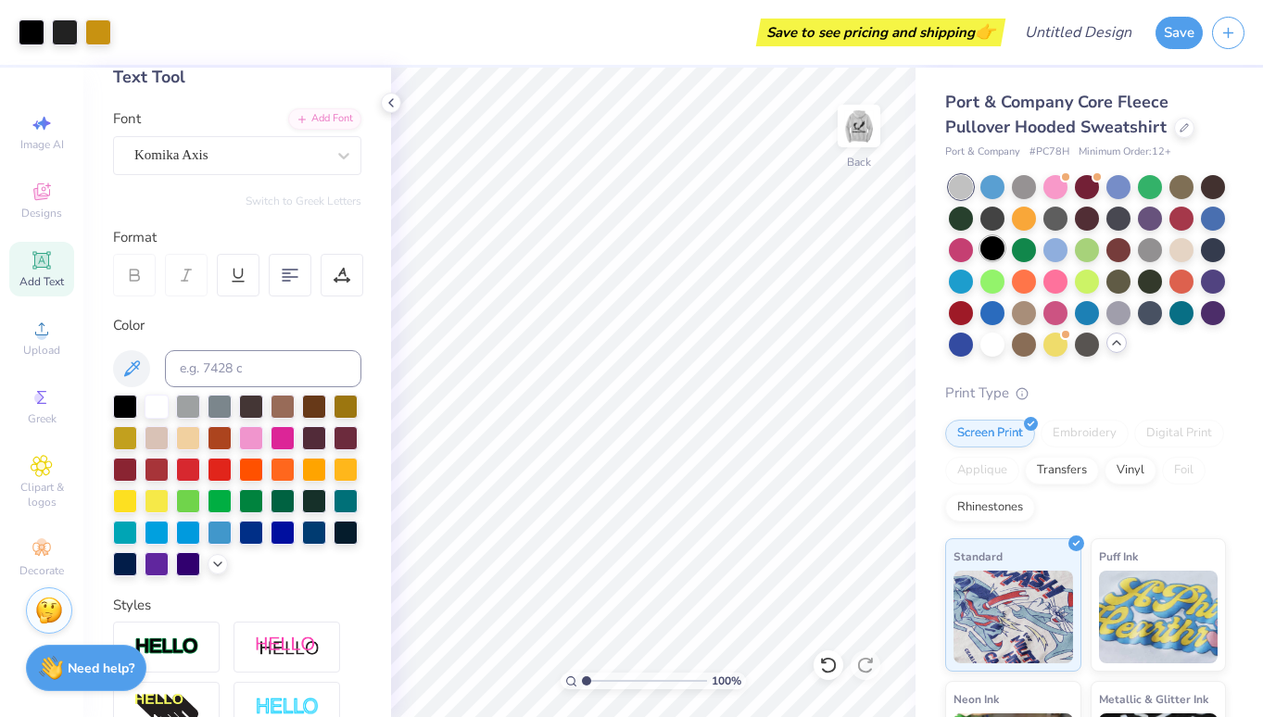
click at [998, 249] on div at bounding box center [992, 248] width 24 height 24
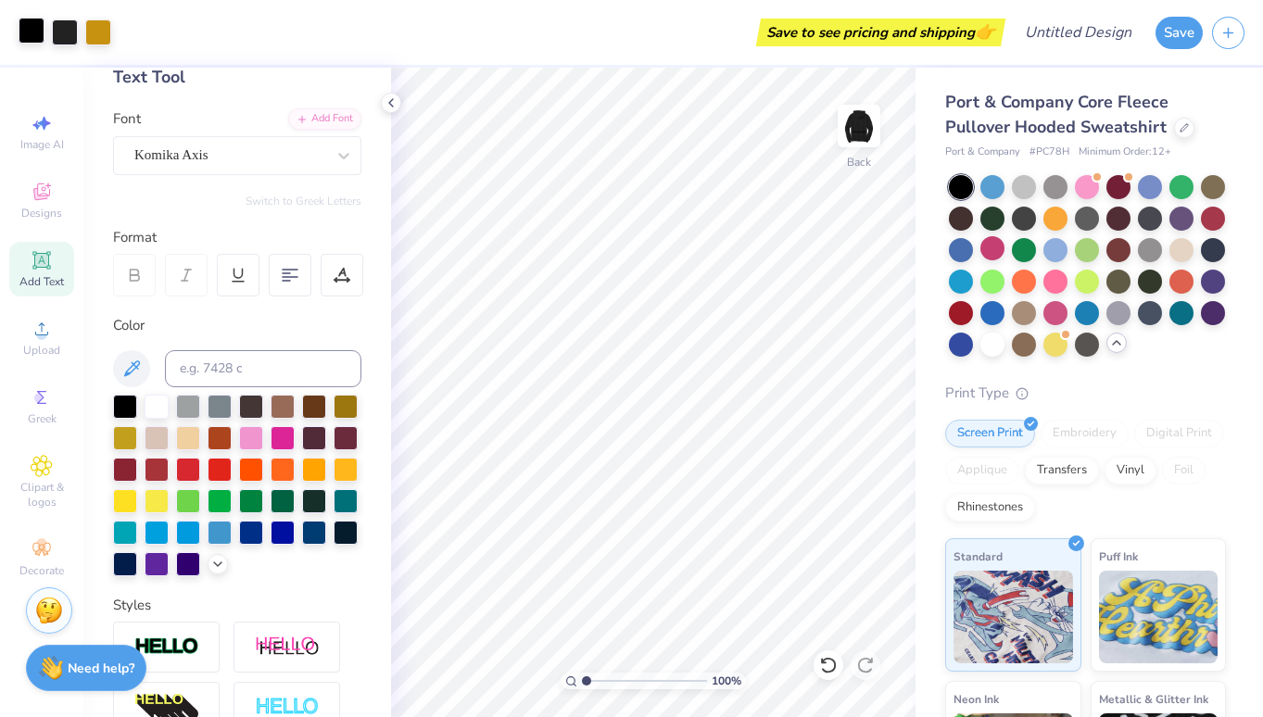
click at [42, 39] on div at bounding box center [32, 31] width 26 height 26
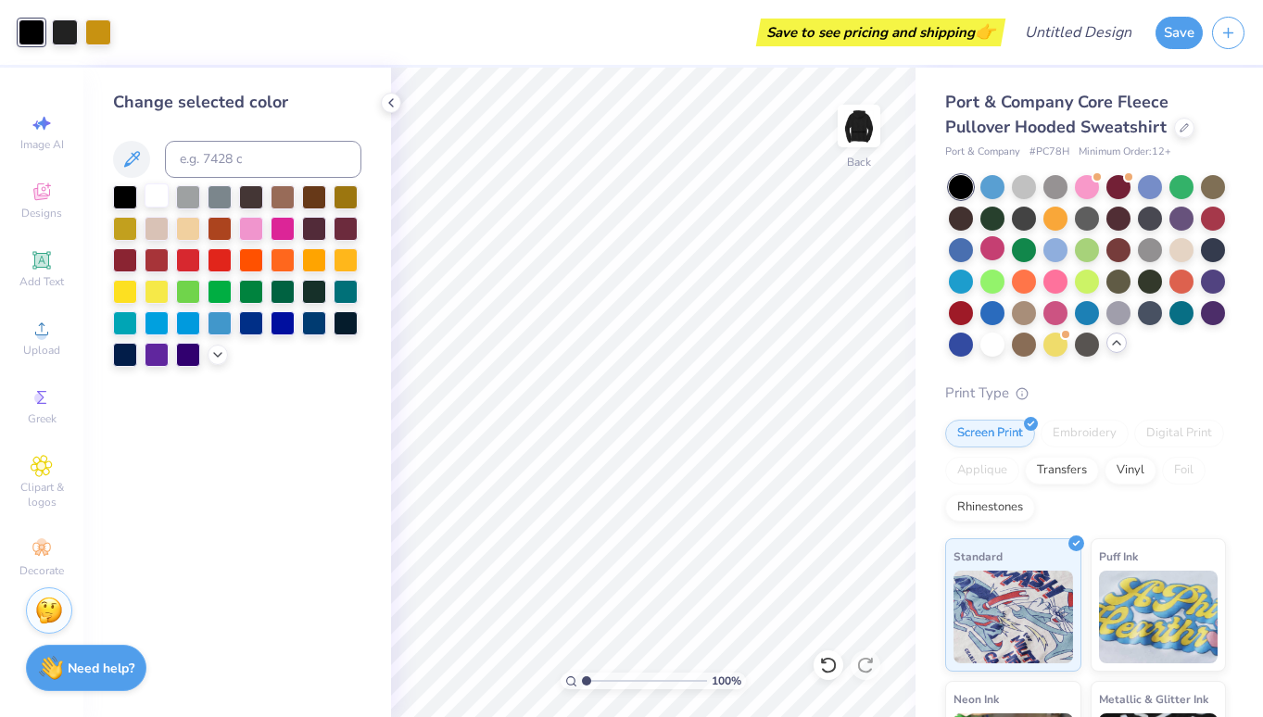
click at [159, 203] on div at bounding box center [157, 195] width 24 height 24
click at [68, 30] on div at bounding box center [65, 31] width 26 height 26
click at [154, 196] on div at bounding box center [157, 195] width 24 height 24
click at [853, 114] on img at bounding box center [859, 126] width 74 height 74
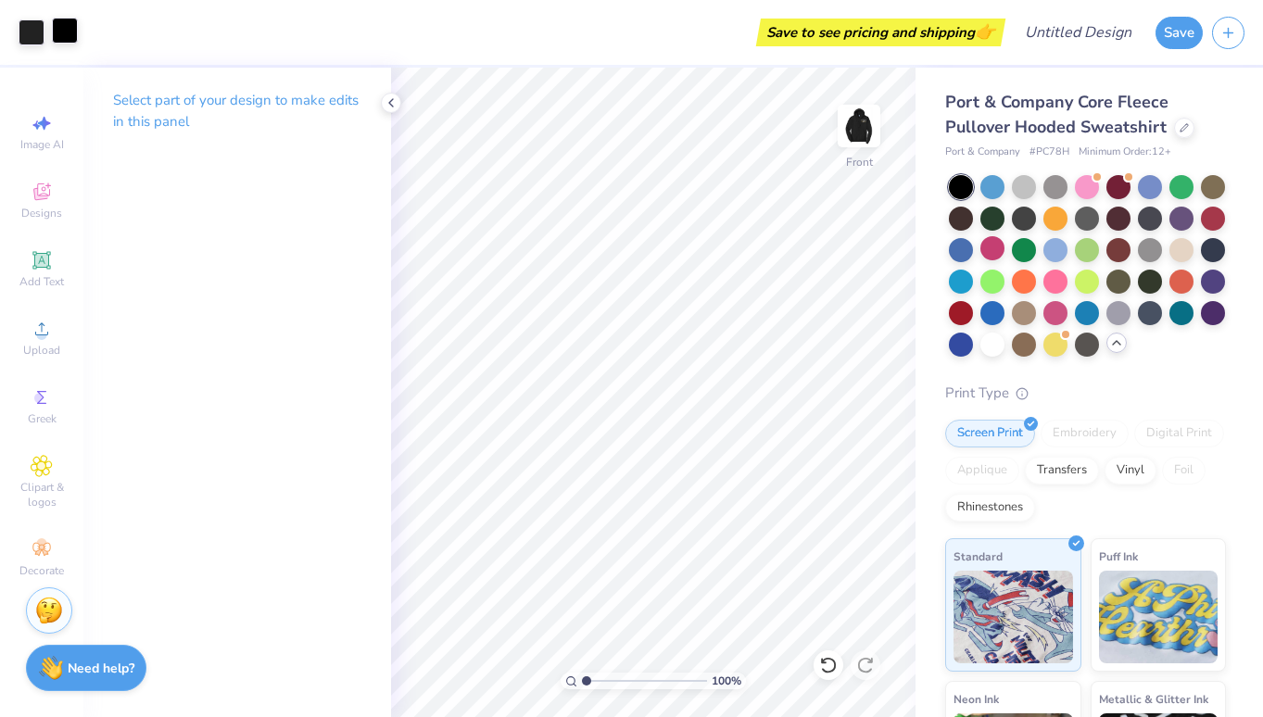
click at [68, 19] on div at bounding box center [65, 31] width 26 height 26
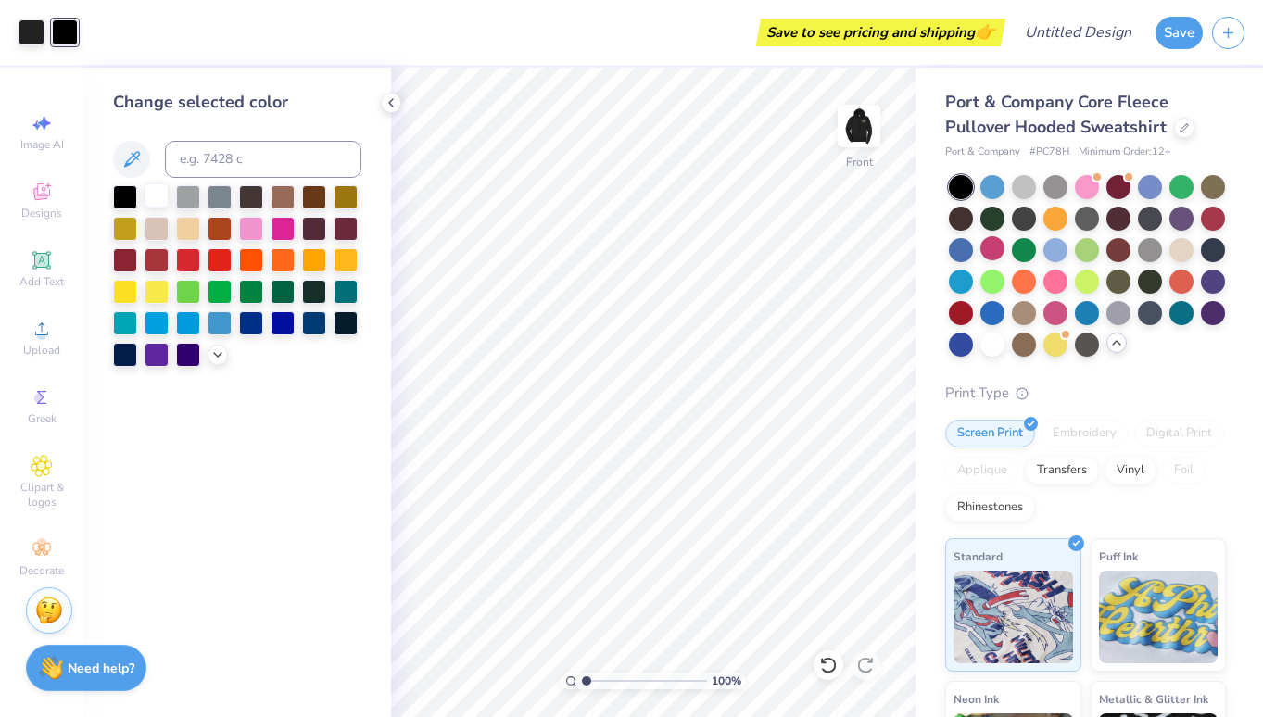
click at [154, 203] on div at bounding box center [157, 195] width 24 height 24
click at [36, 32] on div at bounding box center [32, 31] width 26 height 26
click at [165, 194] on div at bounding box center [157, 195] width 24 height 24
click at [856, 144] on img at bounding box center [859, 126] width 74 height 74
click at [864, 130] on img at bounding box center [859, 126] width 74 height 74
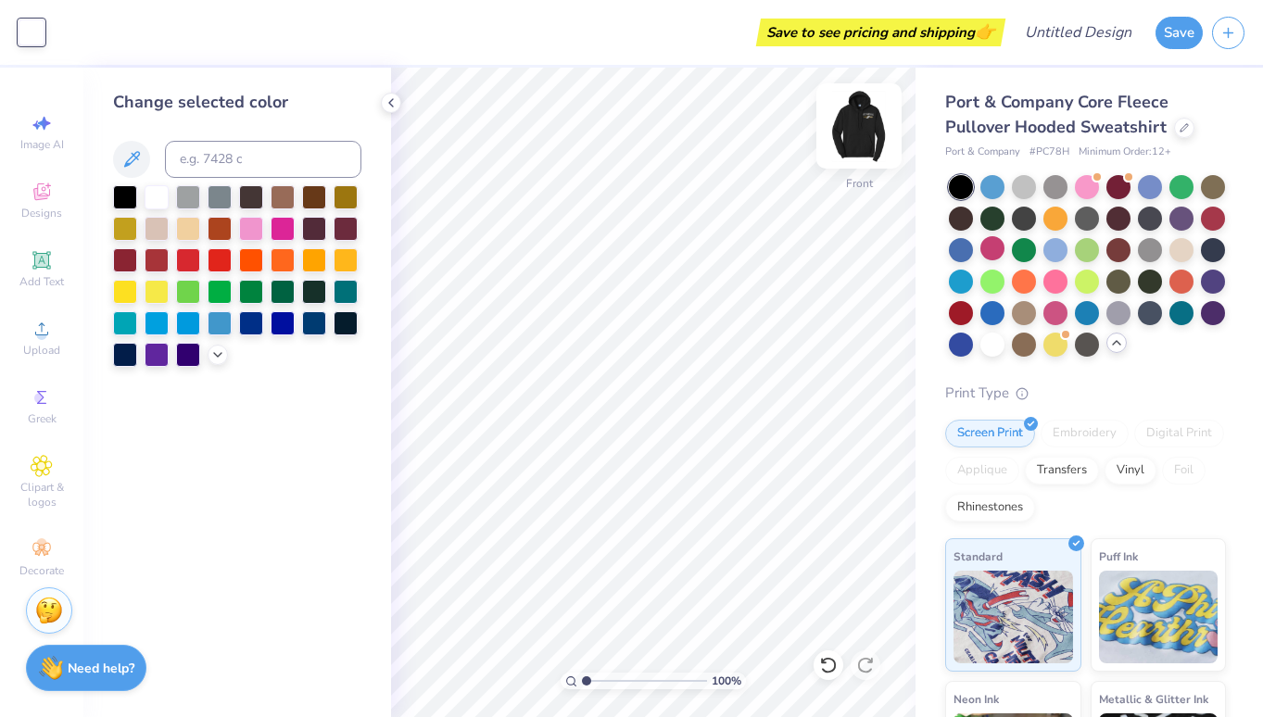
click at [865, 130] on img at bounding box center [859, 126] width 74 height 74
click at [850, 106] on img at bounding box center [859, 126] width 74 height 74
click at [861, 120] on img at bounding box center [859, 126] width 74 height 74
click at [390, 97] on icon at bounding box center [391, 102] width 15 height 15
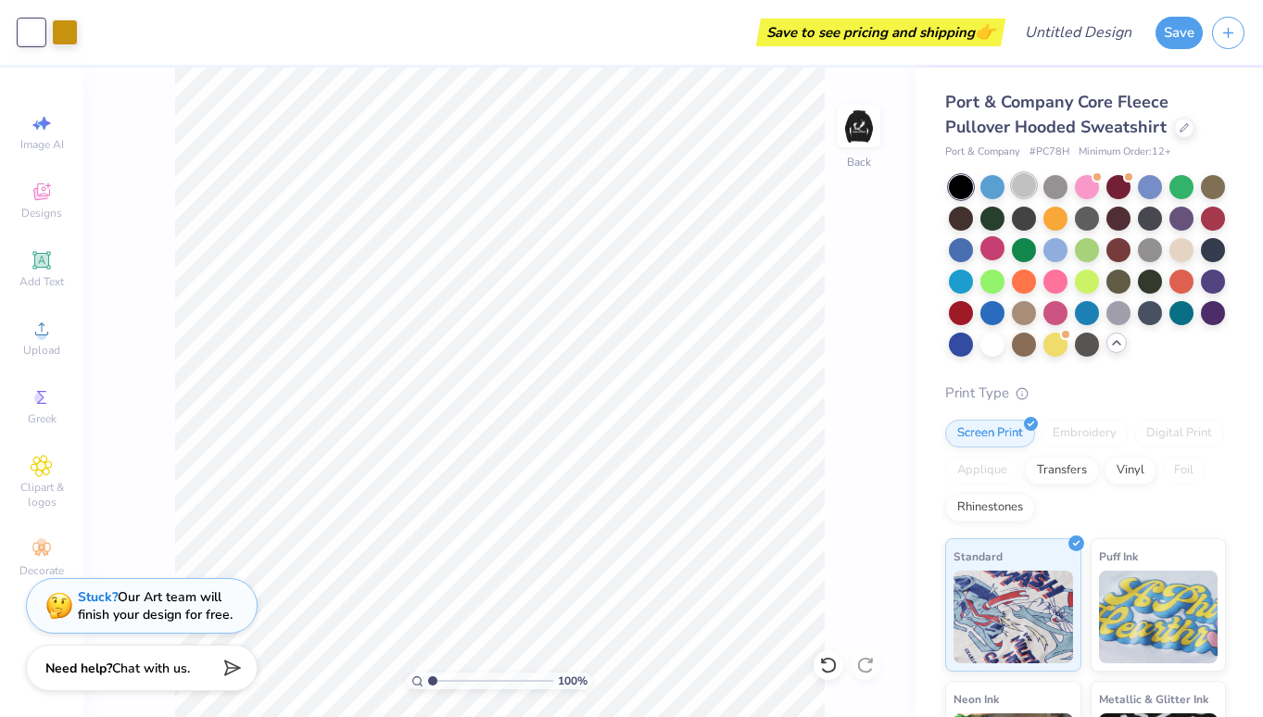
click at [1027, 179] on div at bounding box center [1024, 185] width 24 height 24
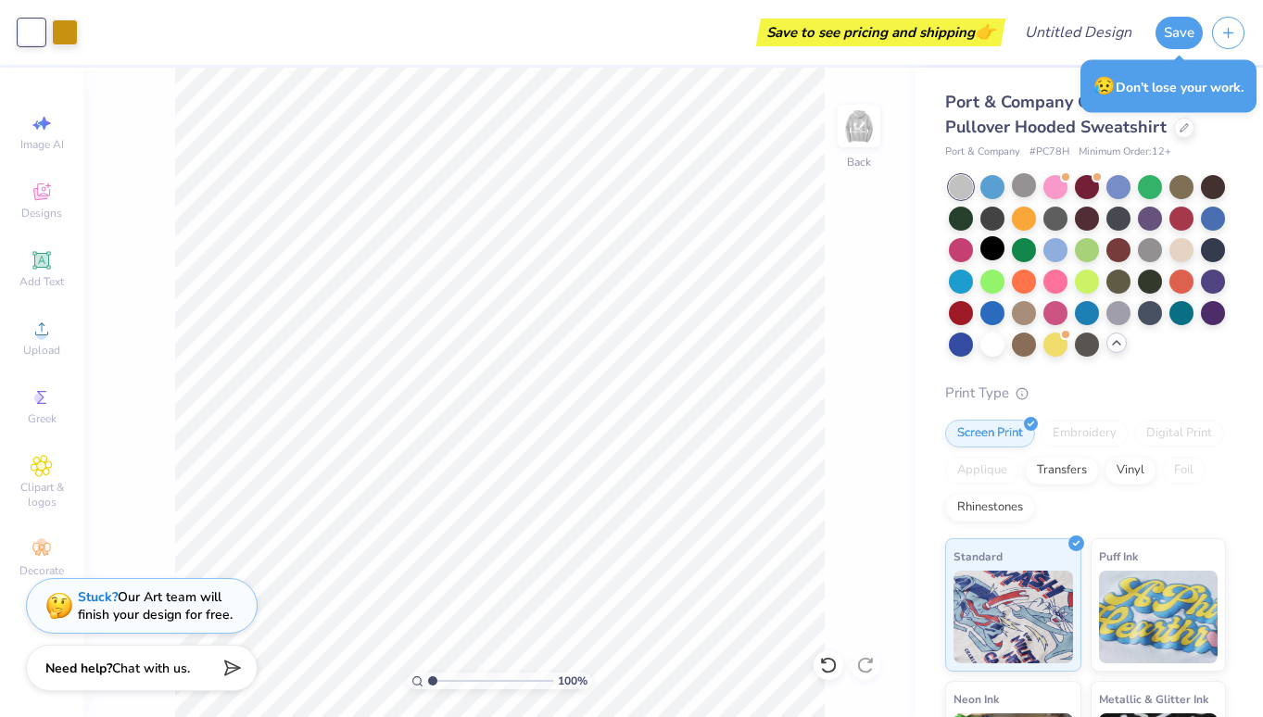
click at [38, 19] on div at bounding box center [32, 32] width 26 height 26
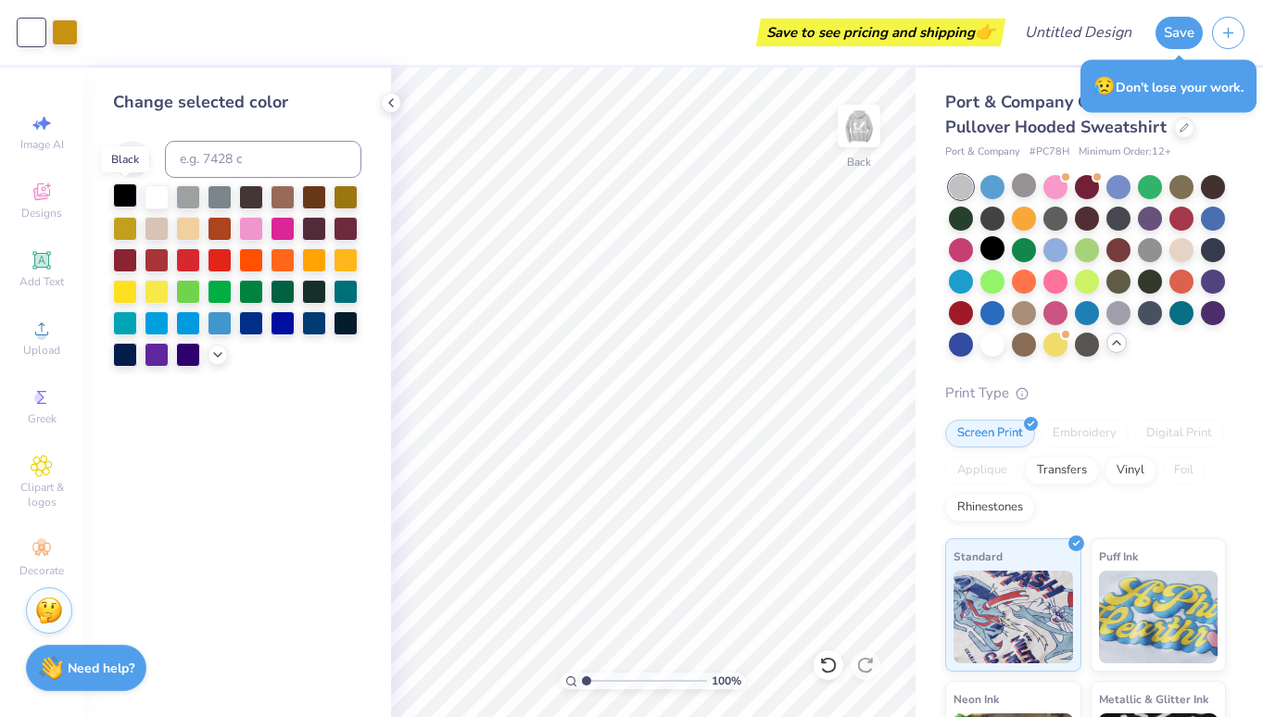
click at [129, 187] on div at bounding box center [125, 195] width 24 height 24
click at [860, 159] on div "Back" at bounding box center [859, 138] width 43 height 66
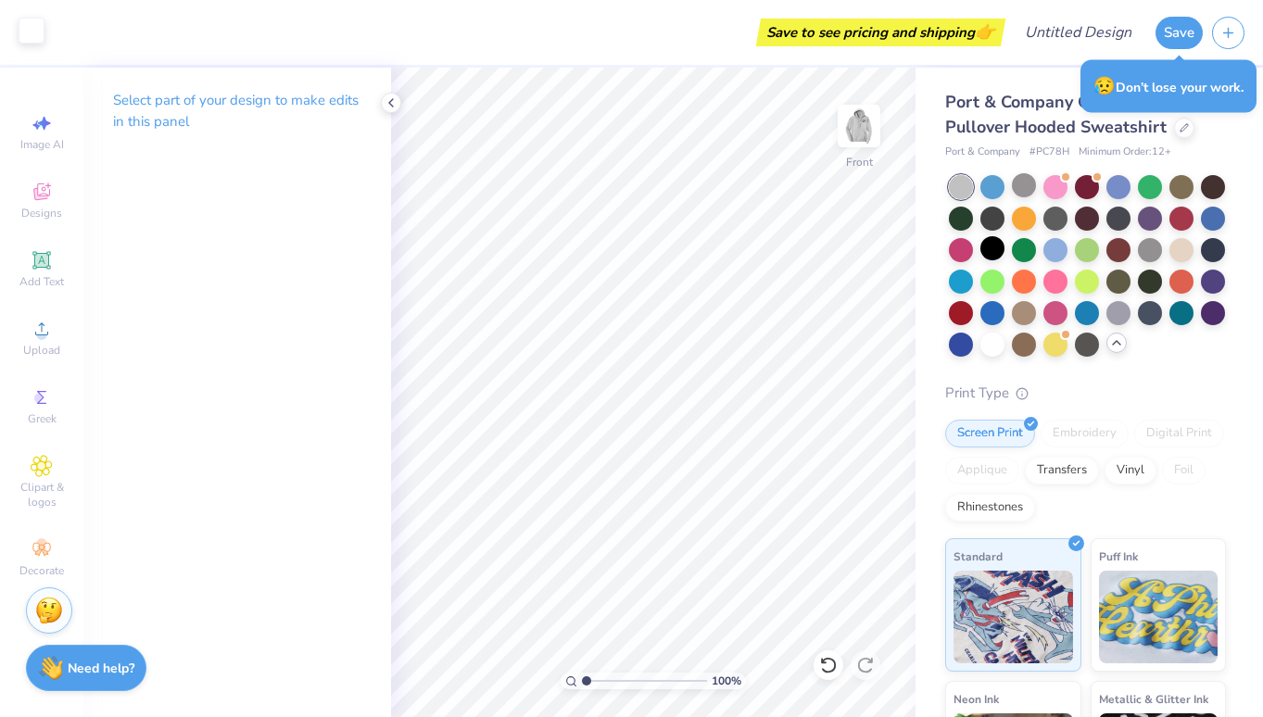
click at [31, 19] on div at bounding box center [32, 31] width 26 height 26
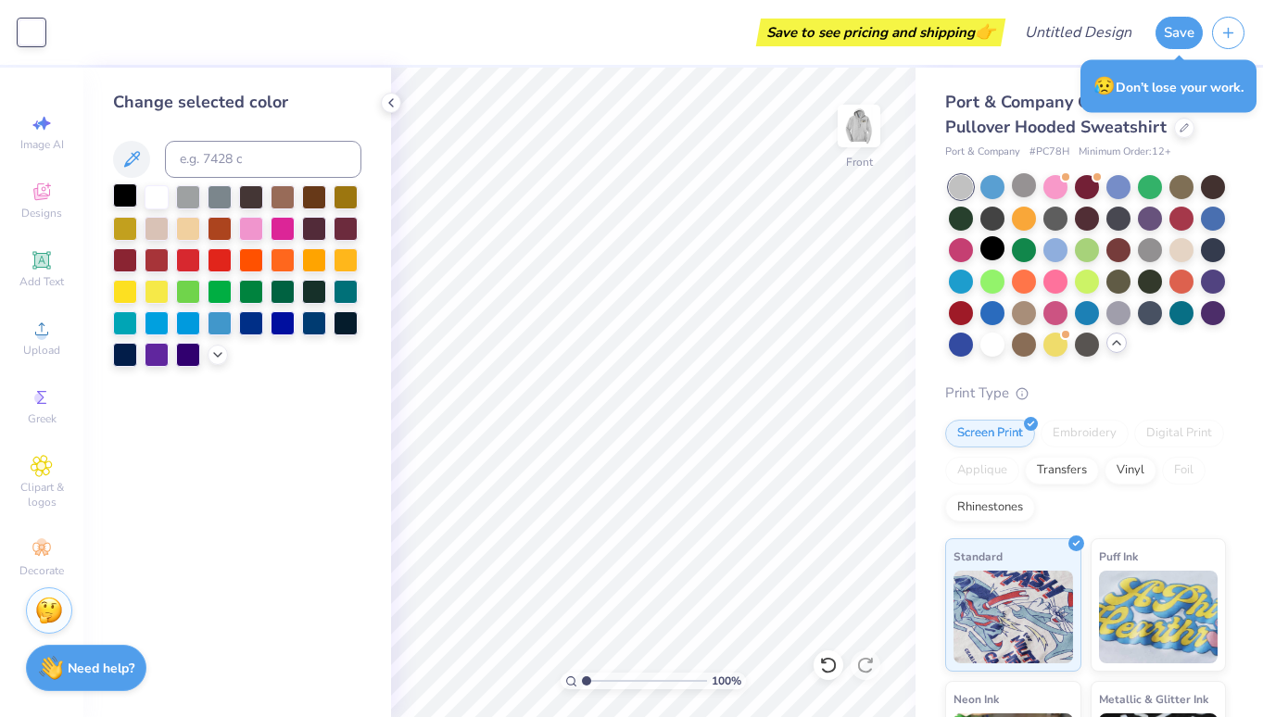
click at [127, 200] on div at bounding box center [125, 195] width 24 height 24
click at [43, 215] on span "Designs" at bounding box center [41, 213] width 41 height 15
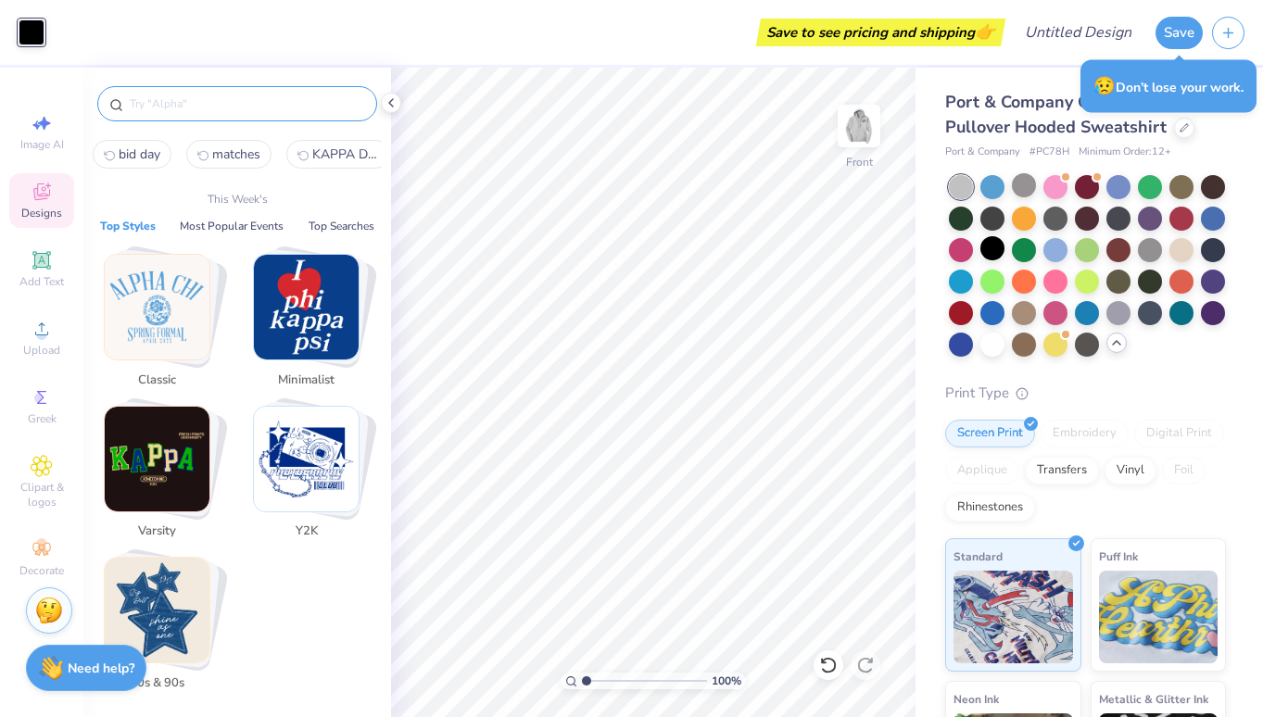
click at [190, 99] on input "text" at bounding box center [246, 104] width 237 height 19
type input "s"
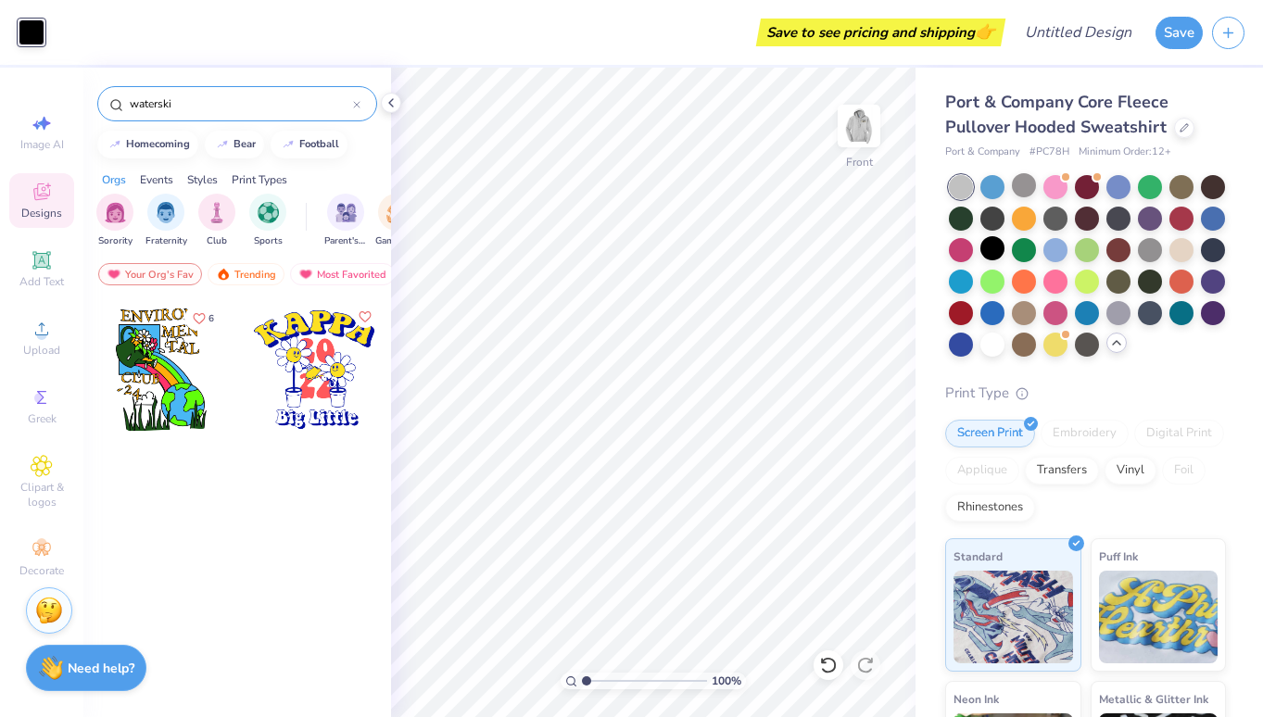
type input "waterski"
click at [367, 107] on div "waterski" at bounding box center [237, 103] width 280 height 35
click at [361, 107] on div "waterski" at bounding box center [237, 103] width 280 height 35
click at [359, 107] on icon at bounding box center [357, 105] width 6 height 6
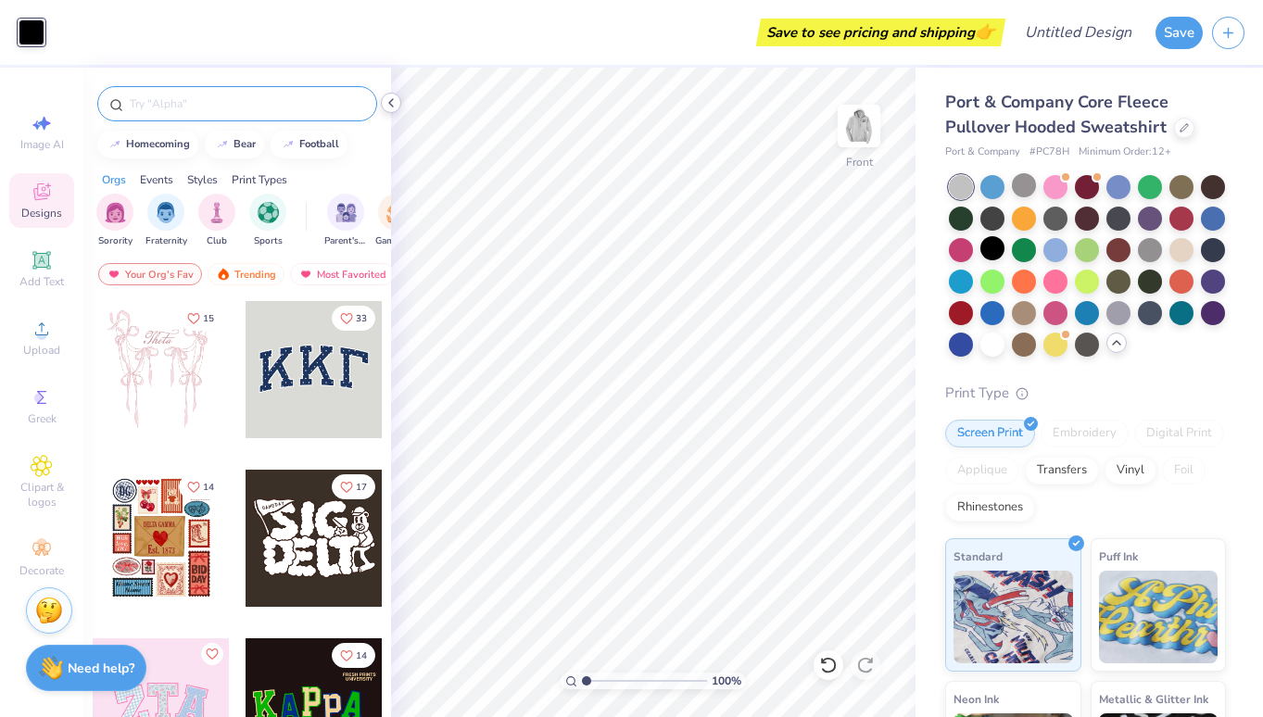
click at [384, 107] on icon at bounding box center [391, 102] width 15 height 15
